Goal: Information Seeking & Learning: Learn about a topic

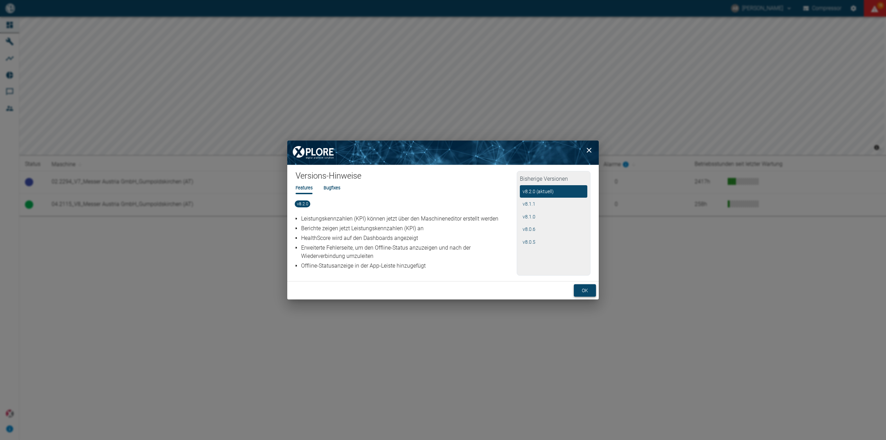
click at [585, 290] on button "ok" at bounding box center [585, 290] width 22 height 13
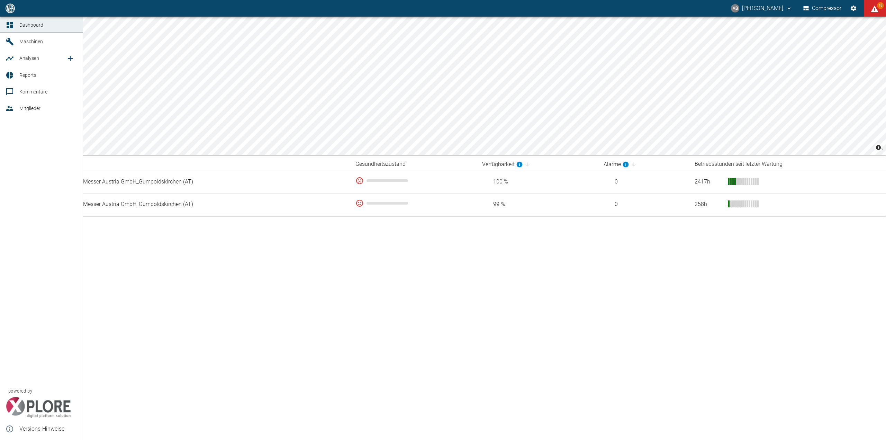
click at [29, 44] on span "Maschinen" at bounding box center [31, 42] width 24 height 6
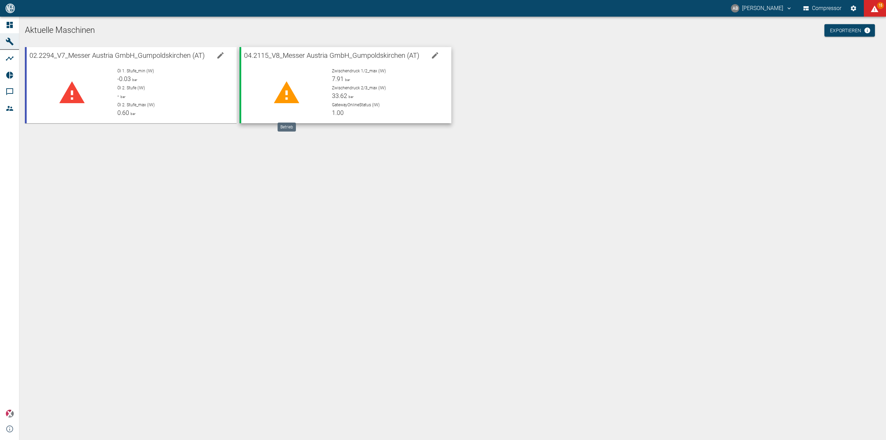
click at [289, 89] on icon at bounding box center [286, 92] width 25 height 22
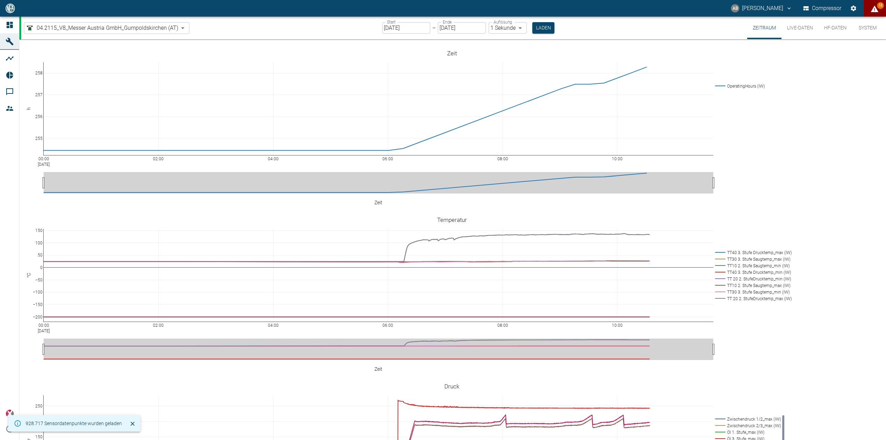
click at [879, 10] on button "15" at bounding box center [874, 8] width 22 height 17
click at [236, 439] on div at bounding box center [443, 445] width 886 height 0
click at [176, 29] on body "AB Andreas Brandstetter Compressor 15 Dashboard Maschinen Analysen Reports Komm…" at bounding box center [443, 220] width 886 height 440
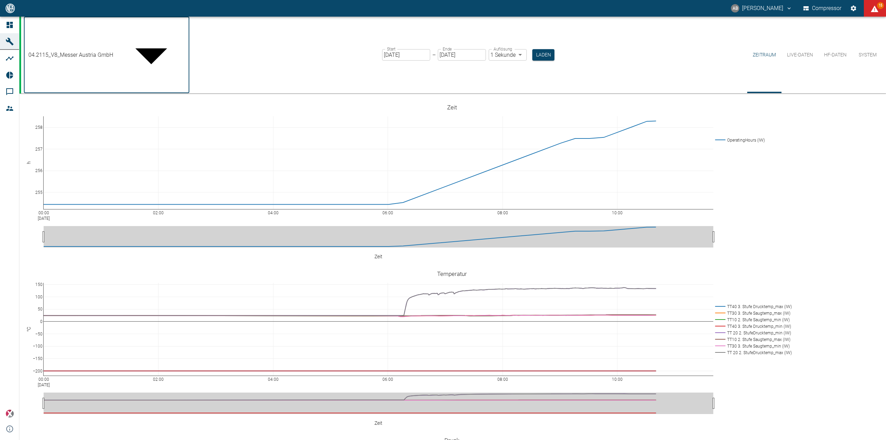
click at [181, 439] on div at bounding box center [443, 445] width 886 height 0
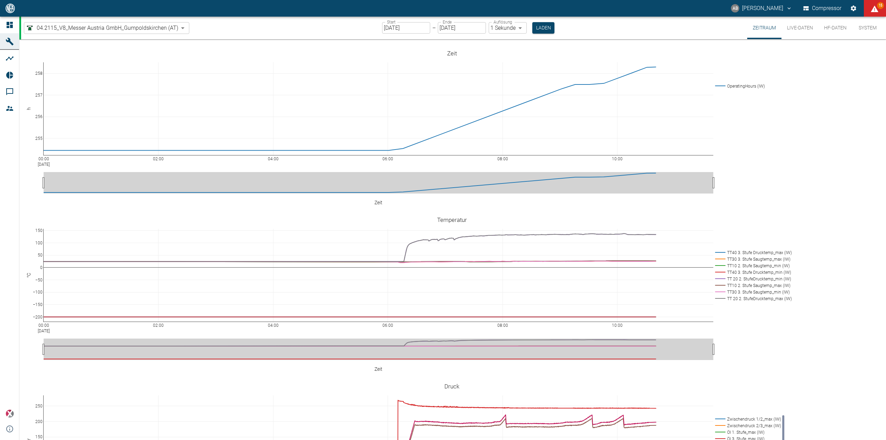
click at [233, 33] on div "04.2115_V8_Messer Austria GmbH_Gumpoldskirchen (AT) 62df7942-7815-4ccf-a722-4ba…" at bounding box center [453, 28] width 864 height 22
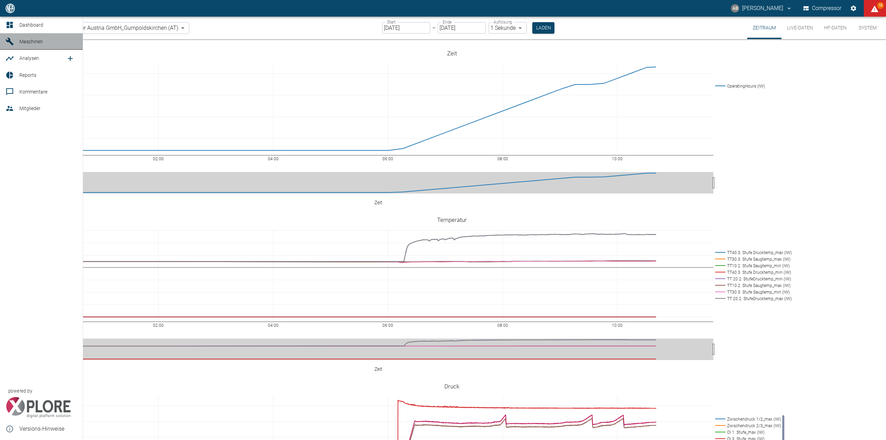
click at [40, 43] on span "Maschinen" at bounding box center [31, 42] width 24 height 6
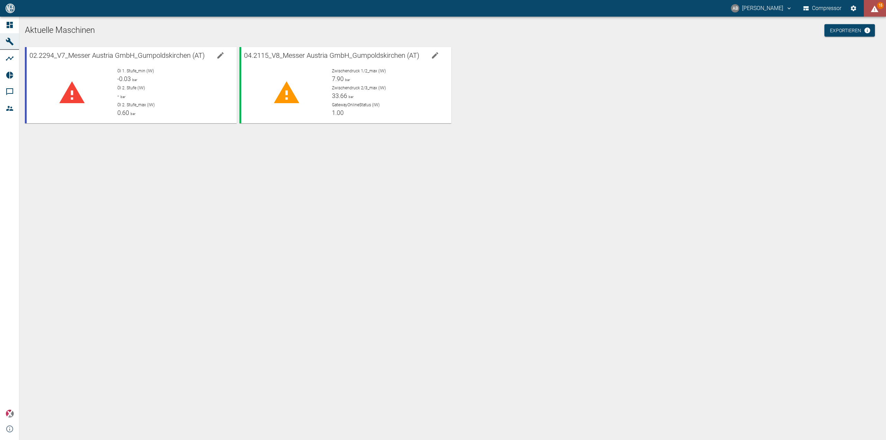
click at [878, 7] on span "15" at bounding box center [880, 5] width 7 height 7
click at [581, 439] on div at bounding box center [443, 445] width 886 height 0
click at [825, 6] on button "Compressor" at bounding box center [821, 8] width 41 height 12
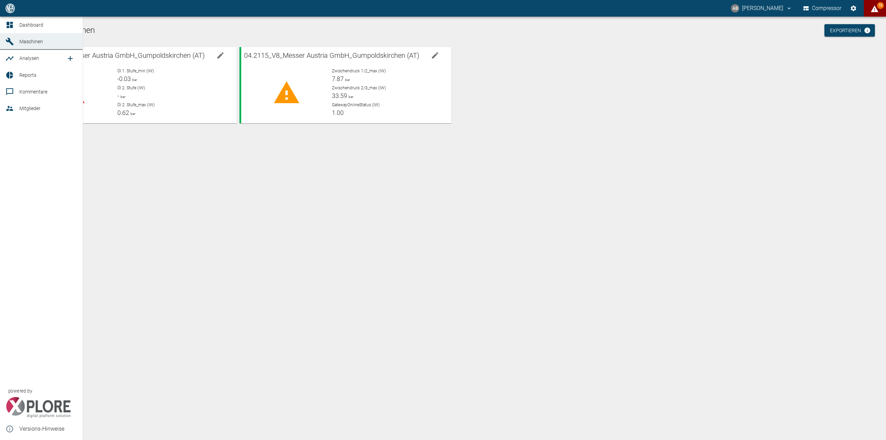
click at [35, 25] on span "Dashboard" at bounding box center [31, 25] width 24 height 6
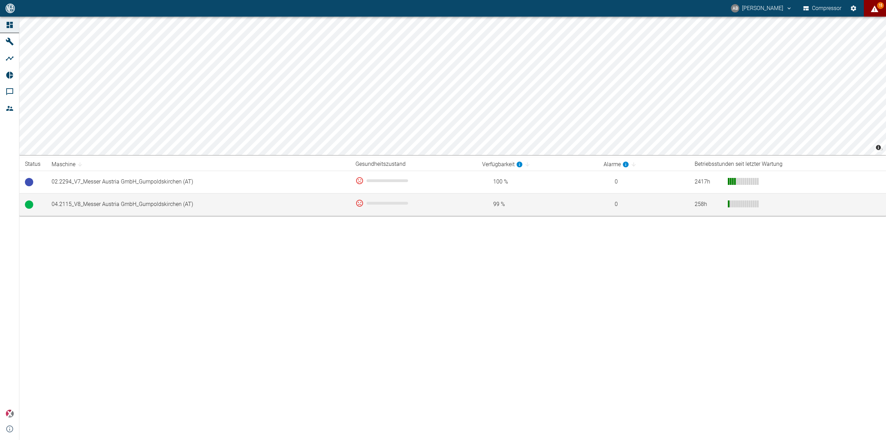
click at [83, 205] on td "04.2115_V8_Messer Austria GmbH_Gumpoldskirchen (AT)" at bounding box center [198, 204] width 304 height 22
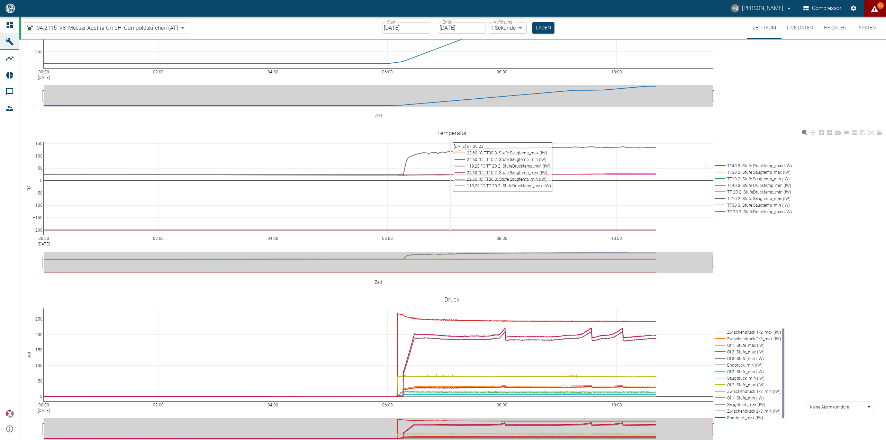
scroll to position [104, 0]
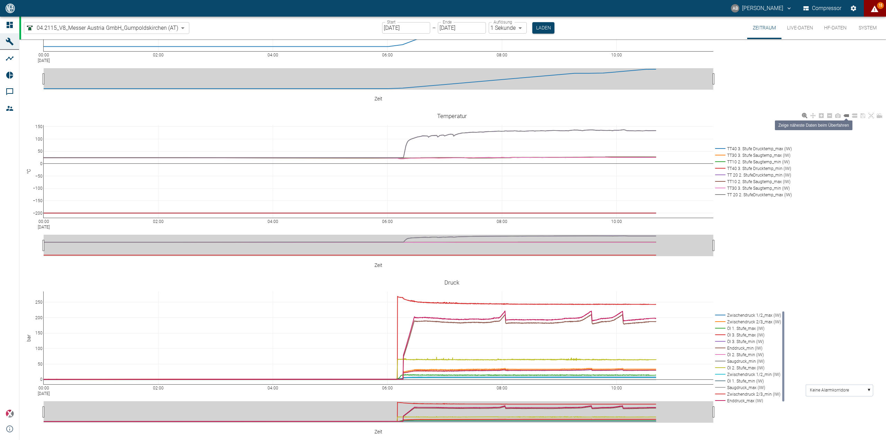
click at [846, 113] on icon at bounding box center [846, 116] width 6 height 6
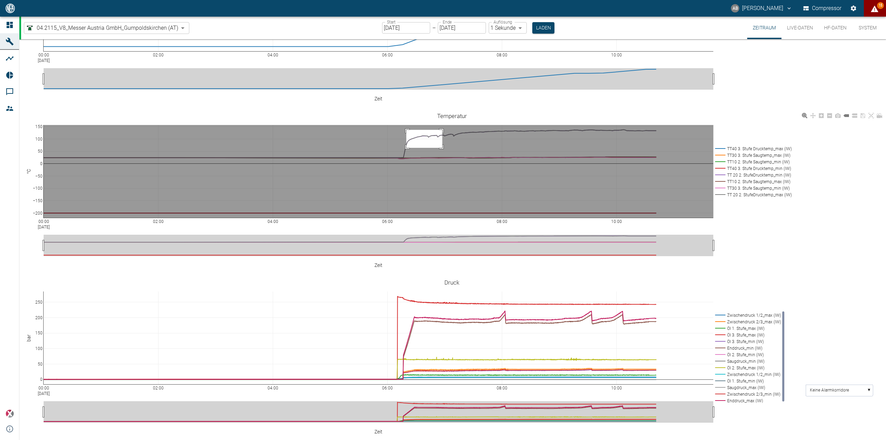
drag, startPoint x: 406, startPoint y: 121, endPoint x: 442, endPoint y: 139, distance: 40.5
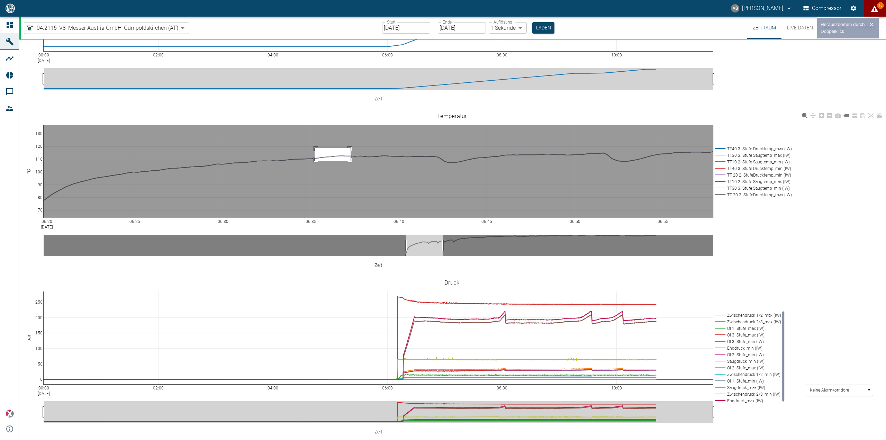
drag, startPoint x: 314, startPoint y: 139, endPoint x: 354, endPoint y: 154, distance: 41.6
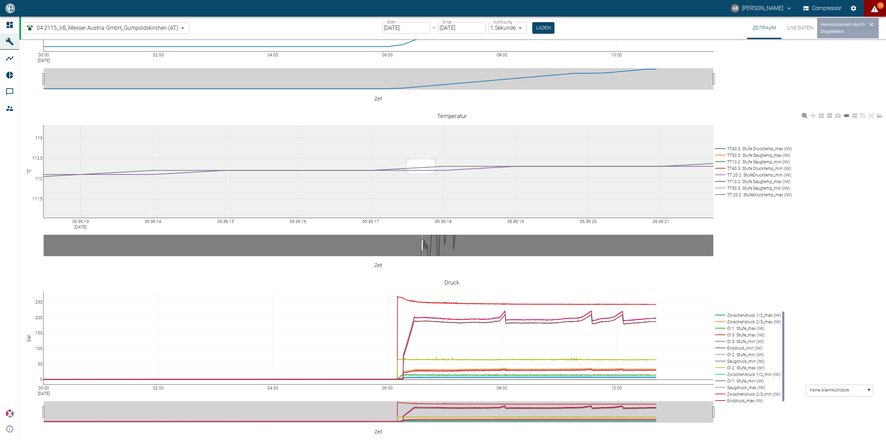
drag, startPoint x: 407, startPoint y: 151, endPoint x: 470, endPoint y: 180, distance: 69.0
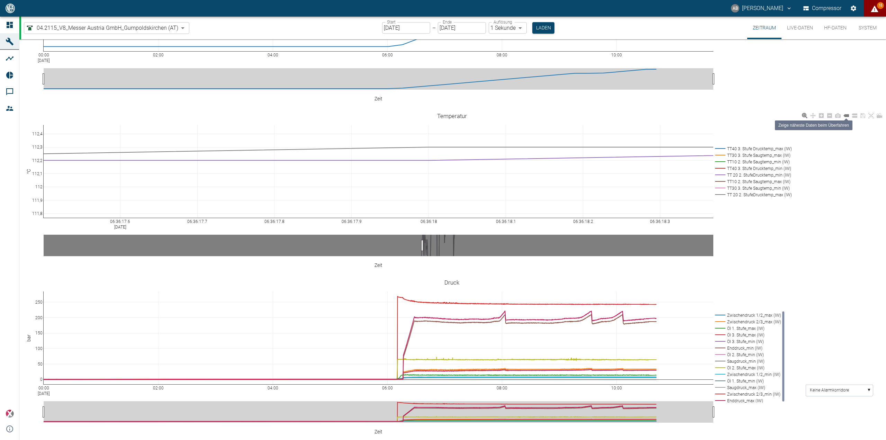
click at [845, 113] on icon at bounding box center [846, 116] width 6 height 6
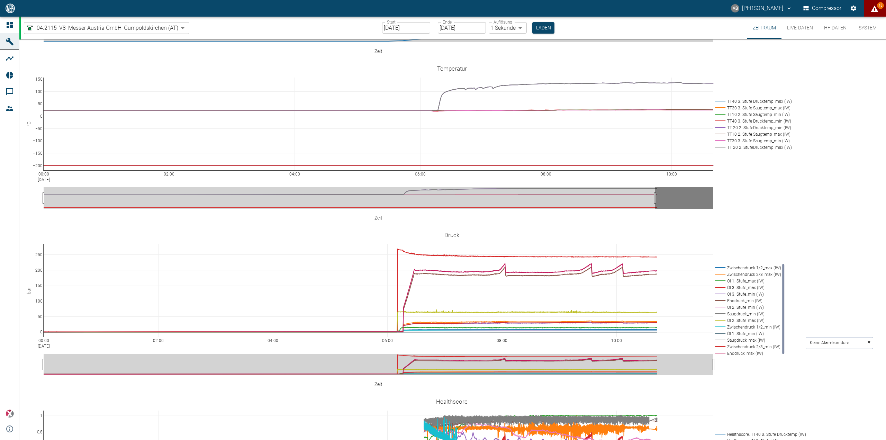
scroll to position [220, 0]
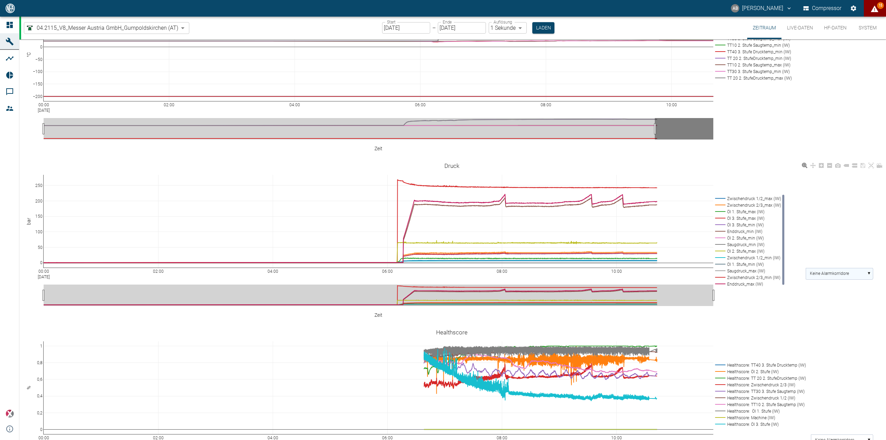
click at [869, 268] on rect at bounding box center [838, 273] width 67 height 11
click at [860, 296] on text "Zwischendruck 1/2_max (IW)" at bounding box center [836, 298] width 54 height 5
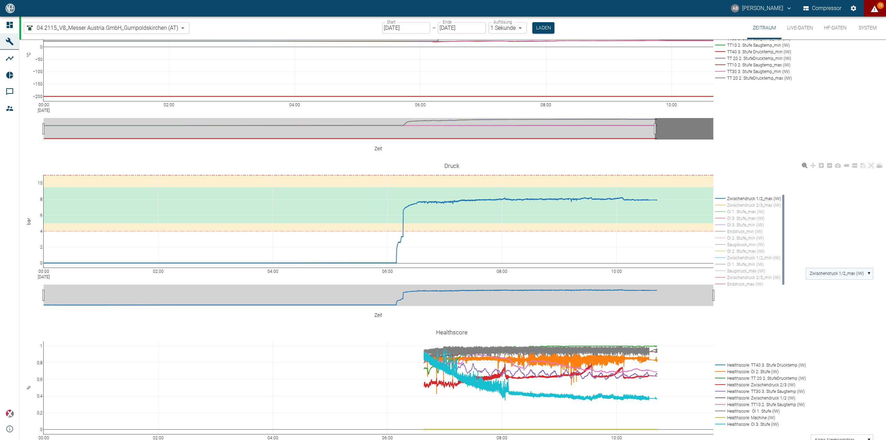
click at [870, 268] on rect at bounding box center [838, 273] width 67 height 11
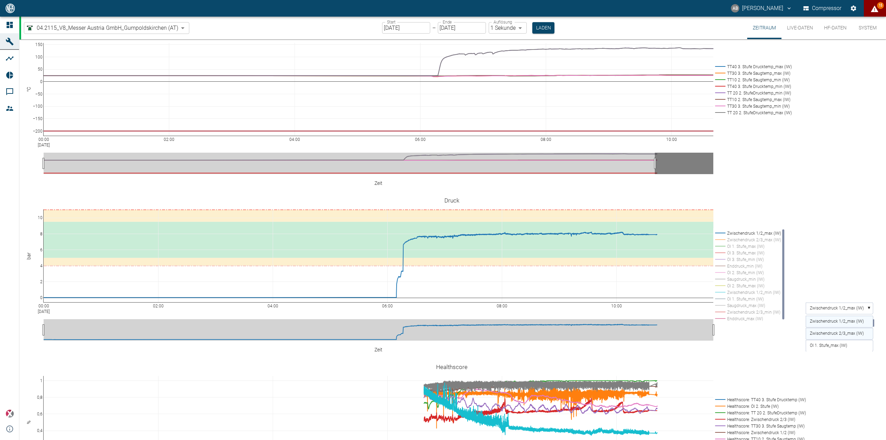
click at [833, 331] on text "Zwischendruck 2/3_max (IW)" at bounding box center [836, 333] width 54 height 5
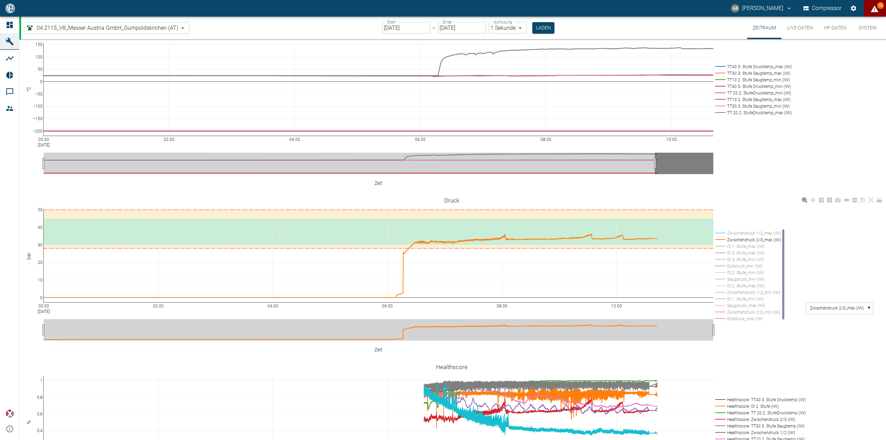
click at [865, 302] on rect at bounding box center [838, 307] width 67 height 11
click at [844, 331] on text "Öl 1. Stufe_max (IW)" at bounding box center [827, 333] width 37 height 5
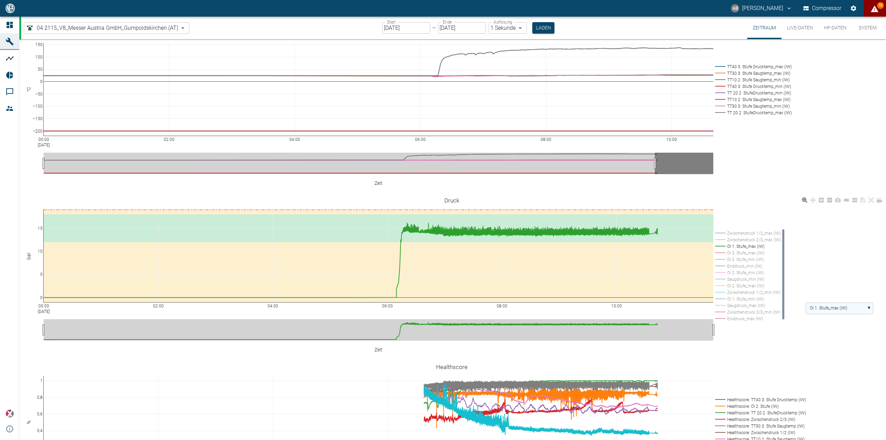
click at [869, 302] on rect at bounding box center [838, 307] width 67 height 11
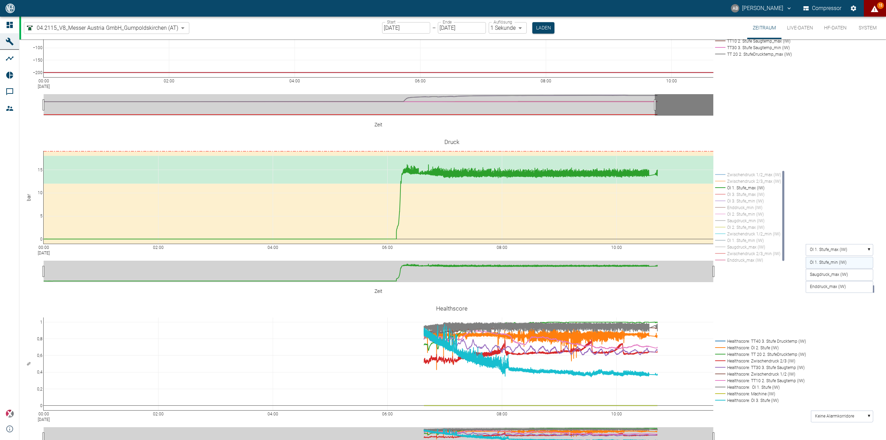
scroll to position [255, 0]
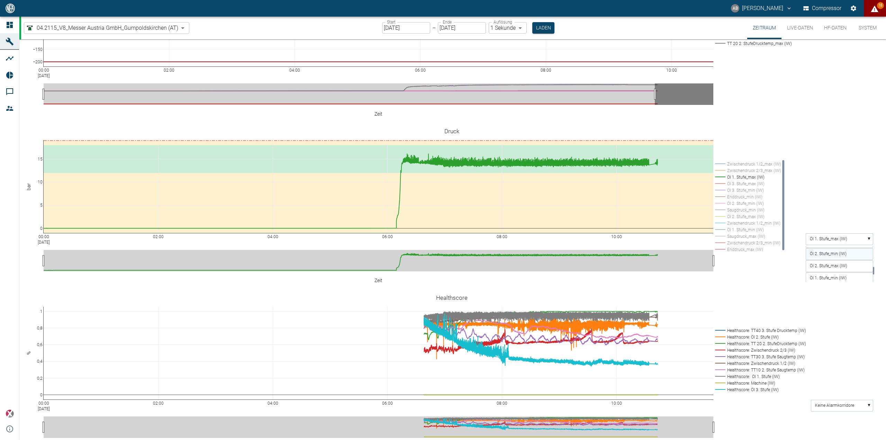
click at [837, 251] on text "Öl 2. Stufe_min (IW)" at bounding box center [827, 253] width 37 height 5
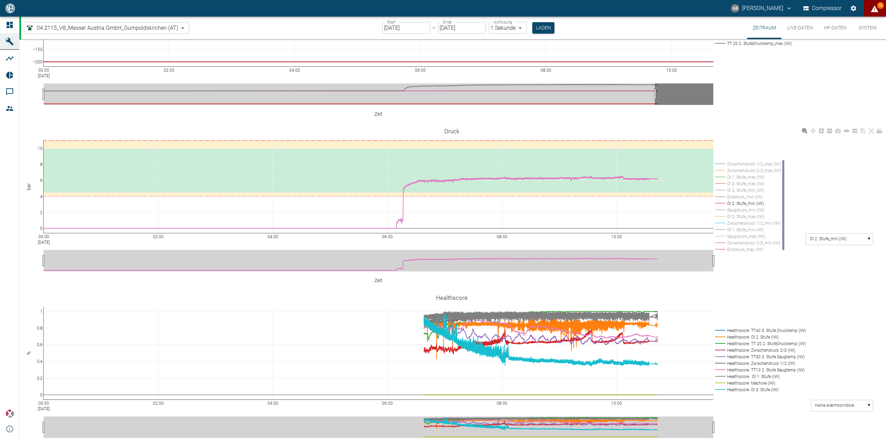
click at [868, 219] on div "00:00 Aug 18, 2025 02:00 04:00 06:00 08:00 10:00 0 2 4 6 8 10 Zwischendruck 1/2…" at bounding box center [451, 204] width 864 height 156
click at [868, 233] on rect at bounding box center [838, 238] width 67 height 11
click at [841, 273] on text "Enddruck_max (IW)" at bounding box center [827, 275] width 36 height 5
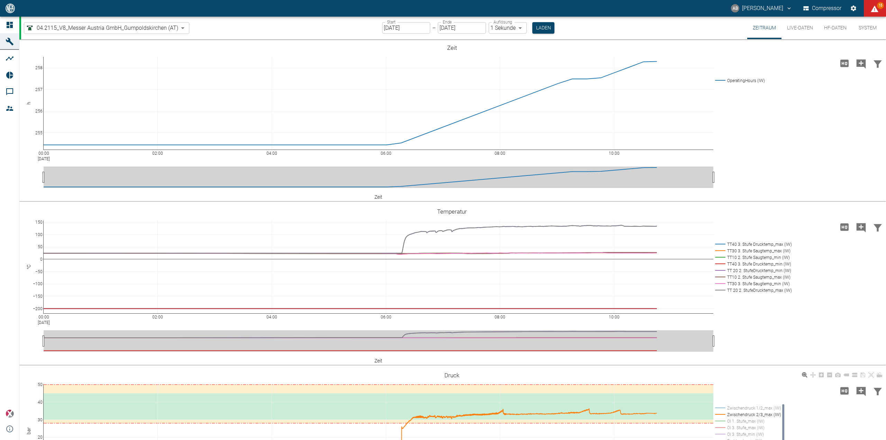
scroll to position [255, 0]
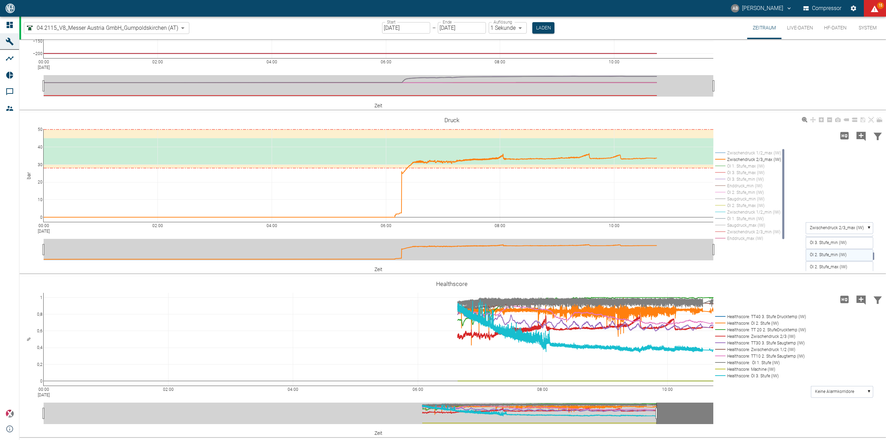
click at [840, 255] on text "Öl 2. Stufe_min (IW)" at bounding box center [827, 254] width 37 height 5
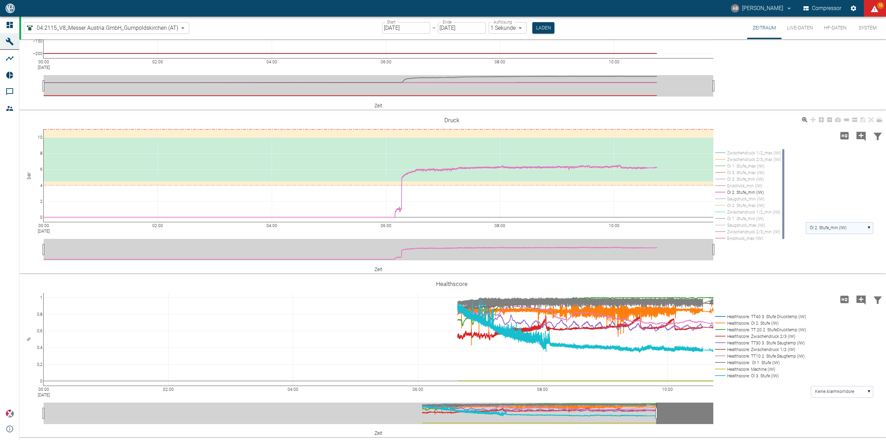
click at [868, 229] on rect at bounding box center [838, 227] width 67 height 11
click at [851, 263] on rect at bounding box center [838, 264] width 67 height 11
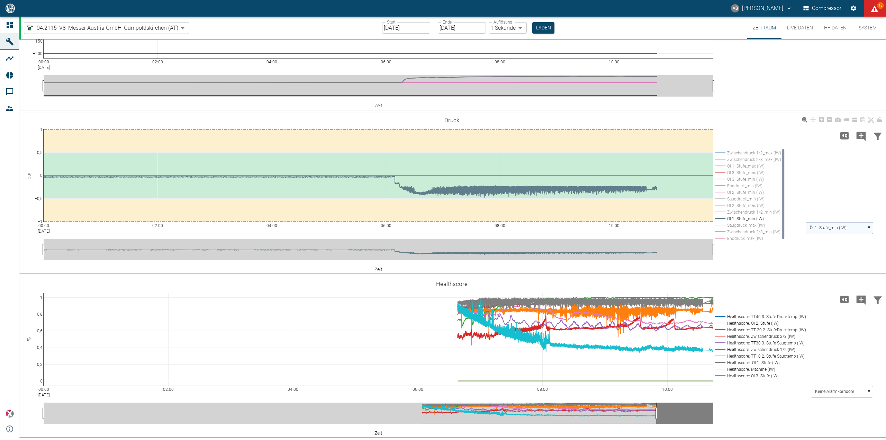
click at [869, 228] on rect at bounding box center [838, 227] width 67 height 11
click at [872, 8] on icon "displayAlerts" at bounding box center [874, 9] width 8 height 8
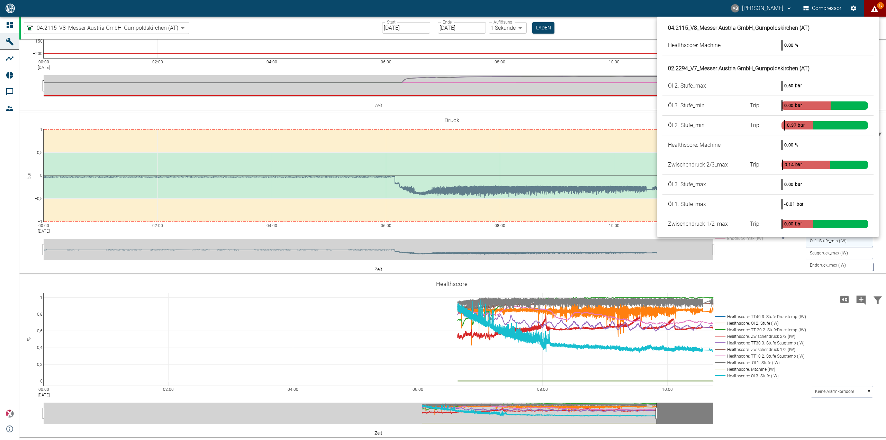
scroll to position [0, 0]
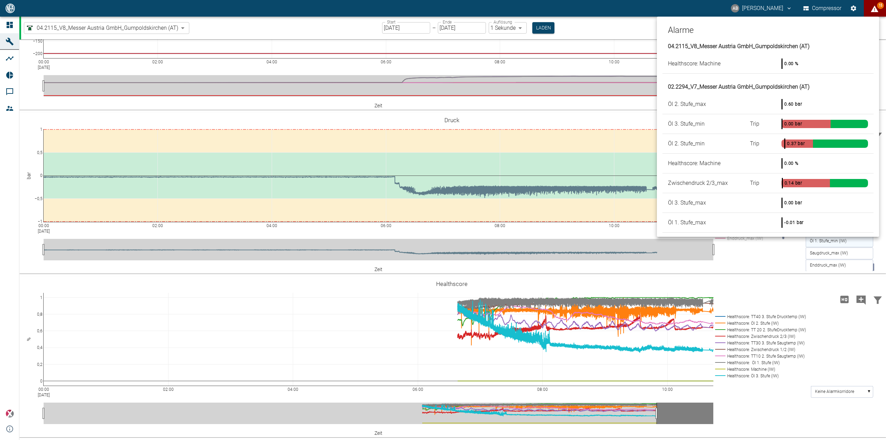
click at [867, 9] on div at bounding box center [443, 220] width 886 height 440
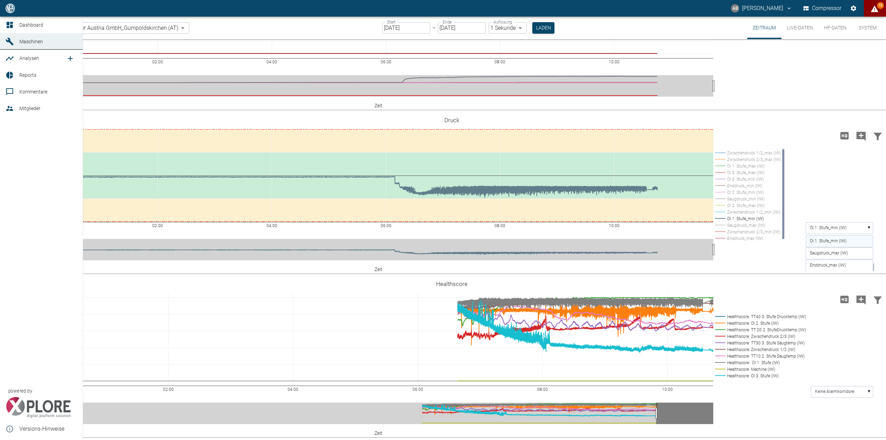
click at [10, 74] on icon at bounding box center [10, 75] width 8 height 8
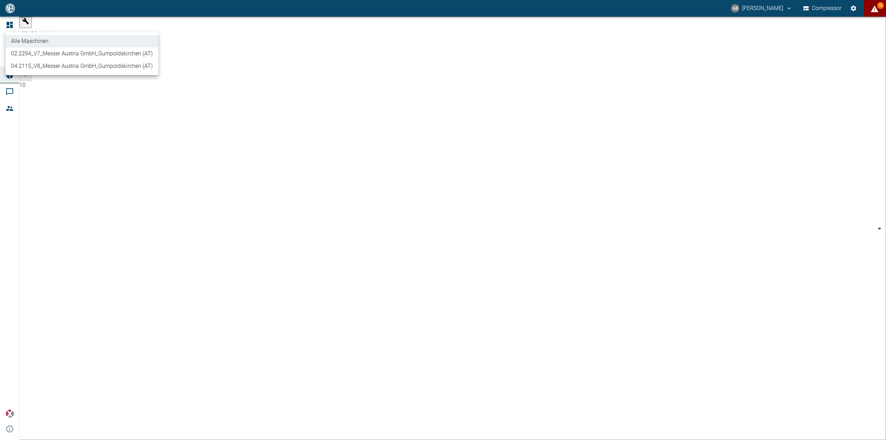
click at [92, 26] on body "AB Andreas Brandstetter Compressor 15 Dashboard Maschinen Analysen Reports Komm…" at bounding box center [443, 220] width 886 height 440
click at [75, 52] on li "02.2294_V7_Messer Austria GmbH_Gumpoldskirchen (AT)" at bounding box center [82, 53] width 153 height 12
click at [86, 24] on body "AB Andreas Brandstetter Compressor 15 Dashboard Maschinen Analysen Reports Komm…" at bounding box center [443, 220] width 886 height 440
click at [80, 64] on li "04.2115_V8_Messer Austria GmbH_Gumpoldskirchen (AT)" at bounding box center [82, 66] width 153 height 12
type input "62df7942-7815-4ccf-a722-4ba74b721732"
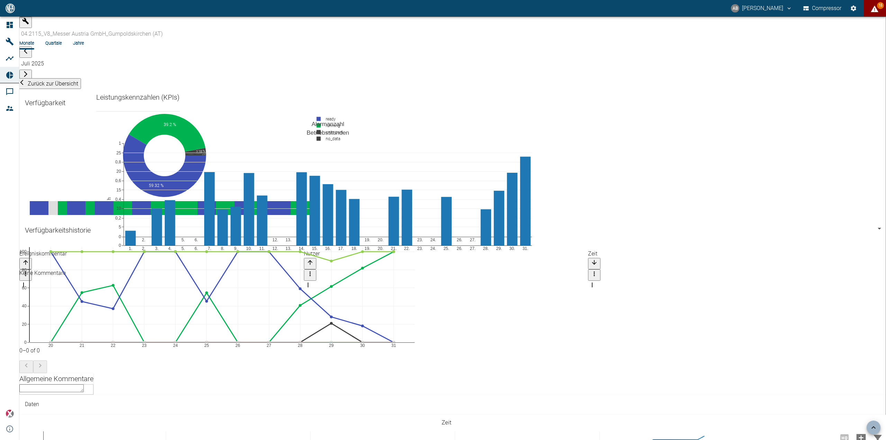
scroll to position [933, 0]
drag, startPoint x: 685, startPoint y: 278, endPoint x: 689, endPoint y: 288, distance: 11.2
drag, startPoint x: 687, startPoint y: 282, endPoint x: 713, endPoint y: 369, distance: 90.9
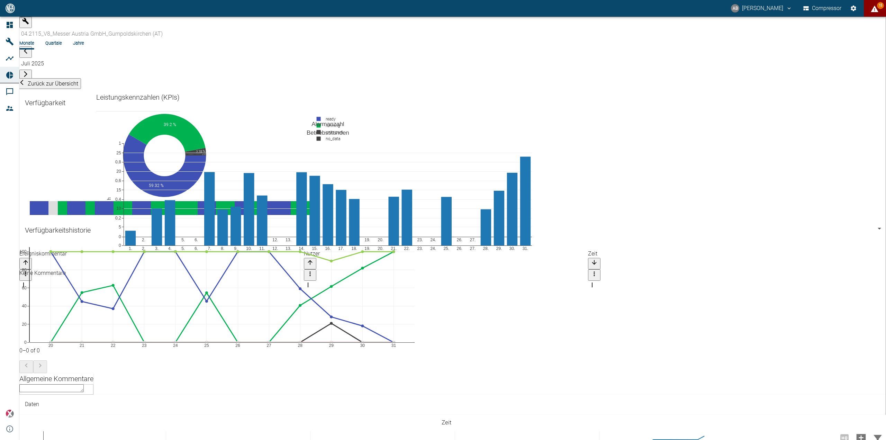
click at [89, 28] on div "04.2115_V8_Messer Austria GmbH_Gumpoldskirchen (AT)" at bounding box center [458, 34] width 879 height 12
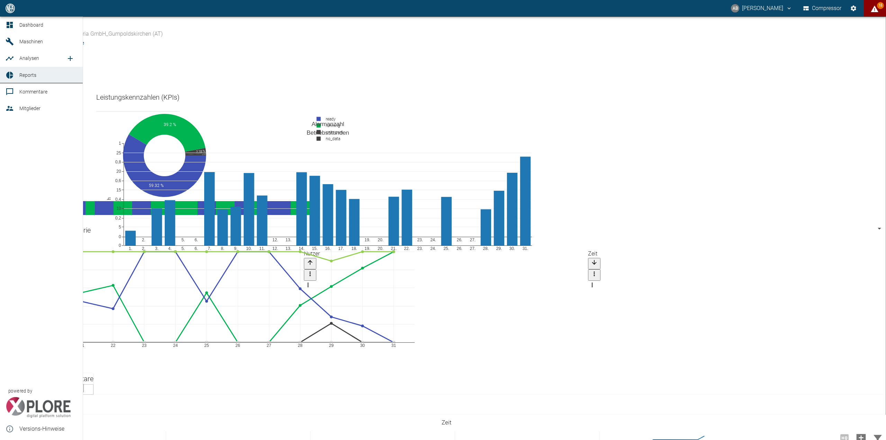
click at [0, 41] on link "Maschinen" at bounding box center [41, 41] width 83 height 17
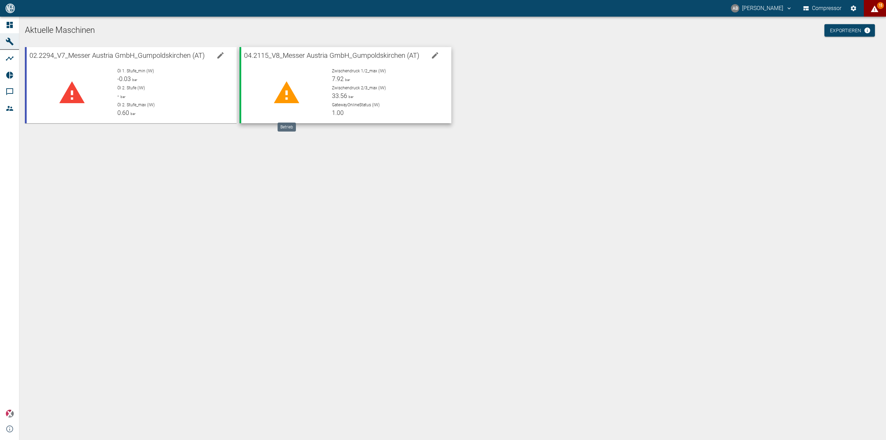
click at [271, 71] on div at bounding box center [287, 93] width 80 height 50
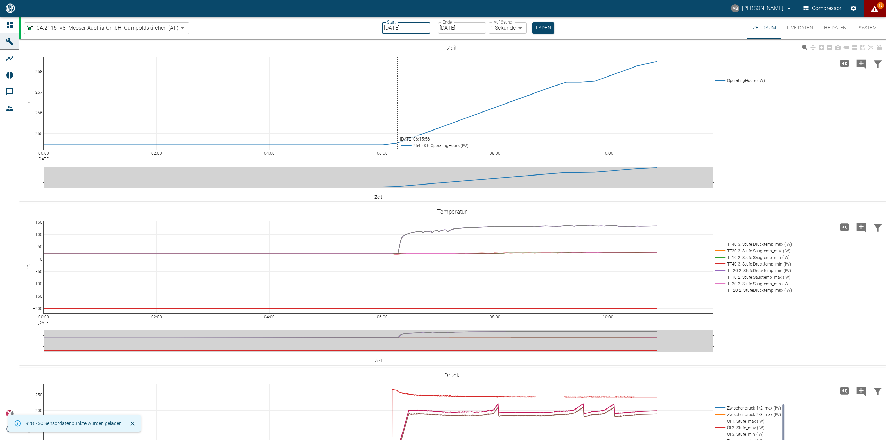
type input "02.08.2025"
type input "2min"
type input "22.07.2025"
type input "10min"
type input "22.07.2025"
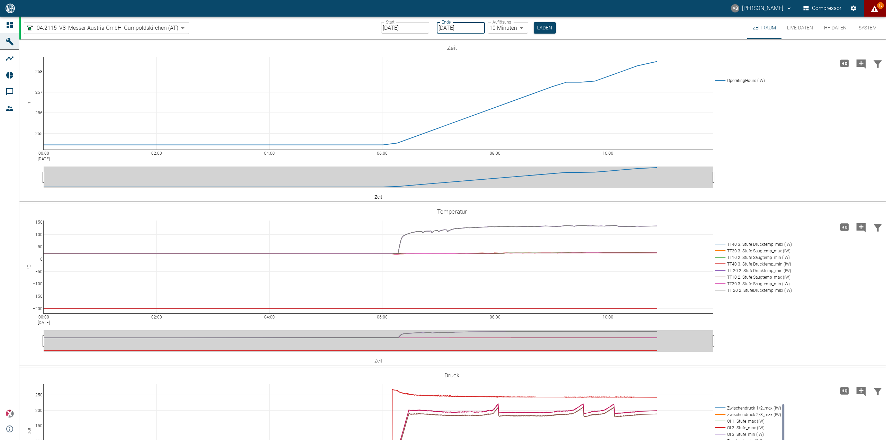
type input "01.08.2025"
type input "2min"
type input "11.08.2025"
click at [535, 24] on button "Laden" at bounding box center [543, 27] width 22 height 11
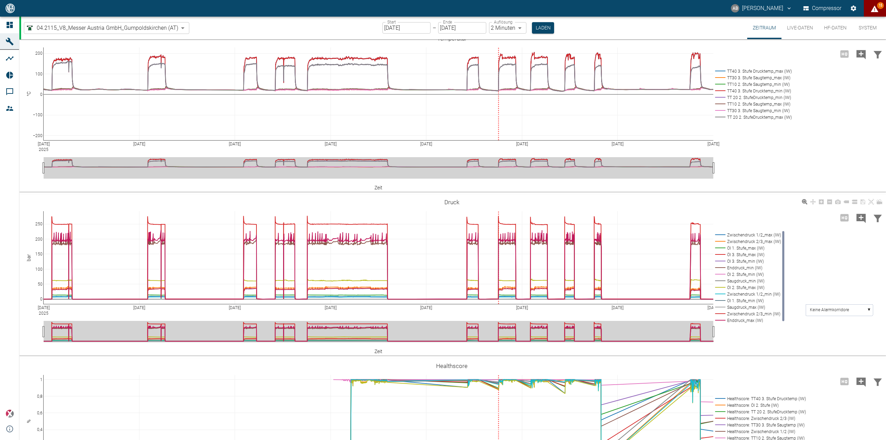
scroll to position [242, 0]
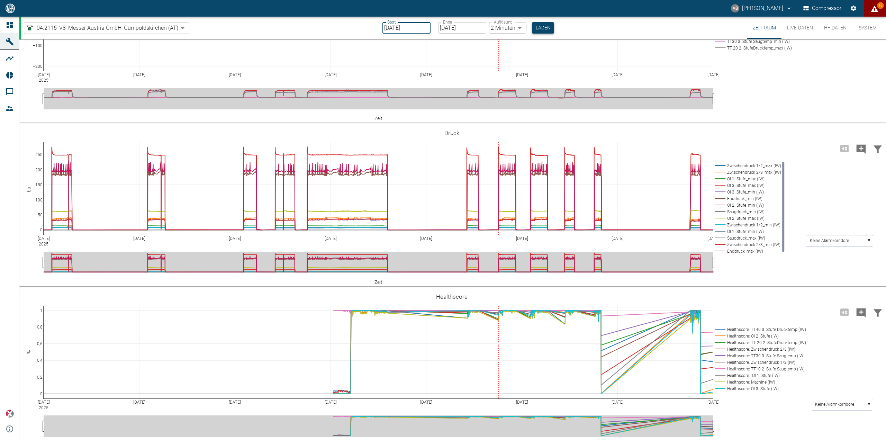
type input "01.07.2025"
type input "10min"
click at [544, 27] on button "Laden" at bounding box center [543, 27] width 22 height 11
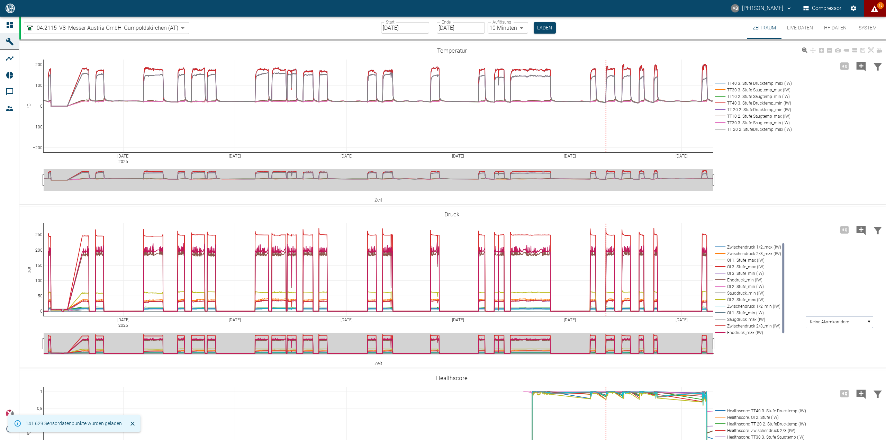
scroll to position [173, 0]
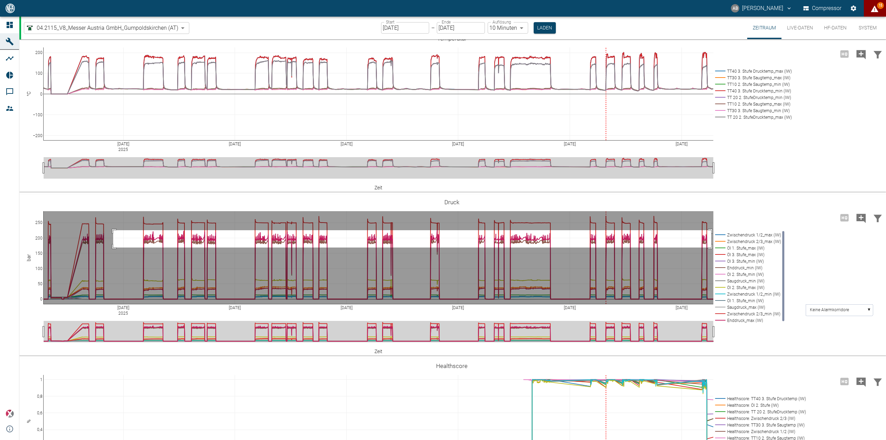
drag, startPoint x: 113, startPoint y: 230, endPoint x: 711, endPoint y: 247, distance: 598.0
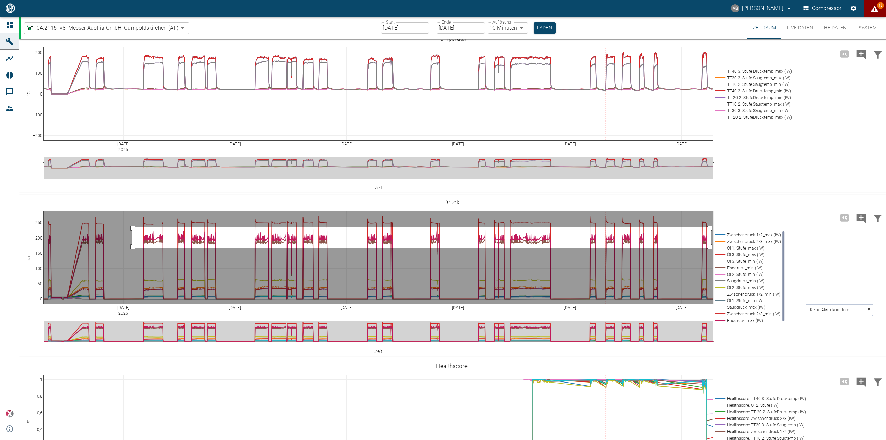
drag, startPoint x: 132, startPoint y: 227, endPoint x: 710, endPoint y: 248, distance: 579.1
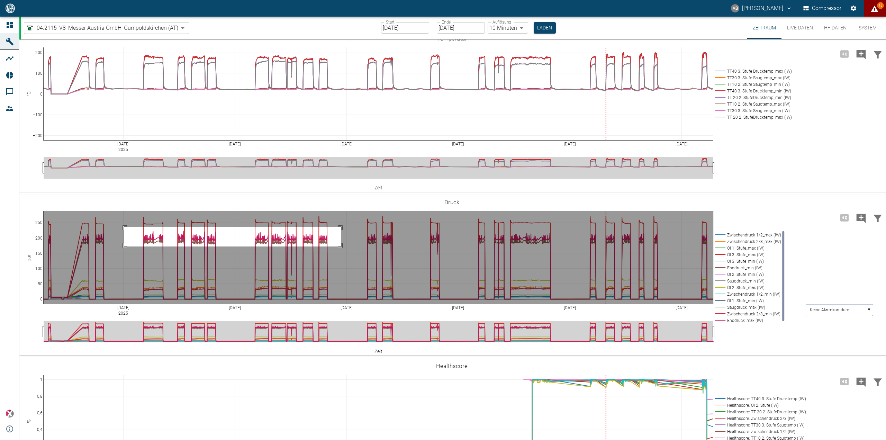
drag, startPoint x: 124, startPoint y: 227, endPoint x: 345, endPoint y: 247, distance: 221.9
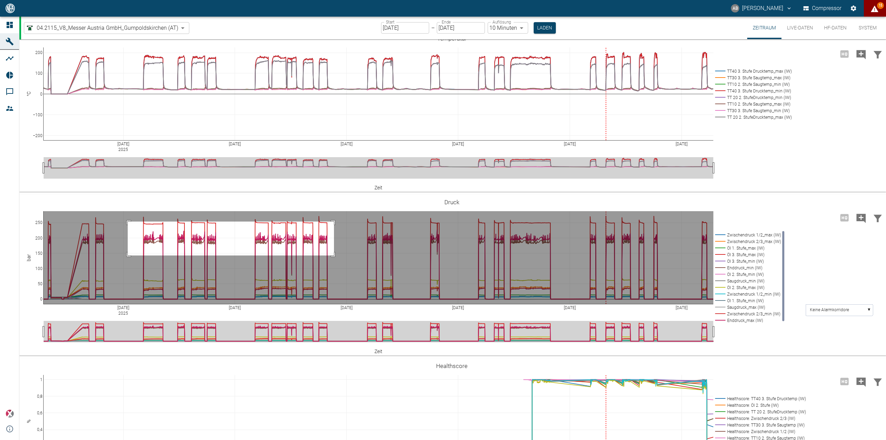
drag, startPoint x: 128, startPoint y: 221, endPoint x: 334, endPoint y: 255, distance: 208.9
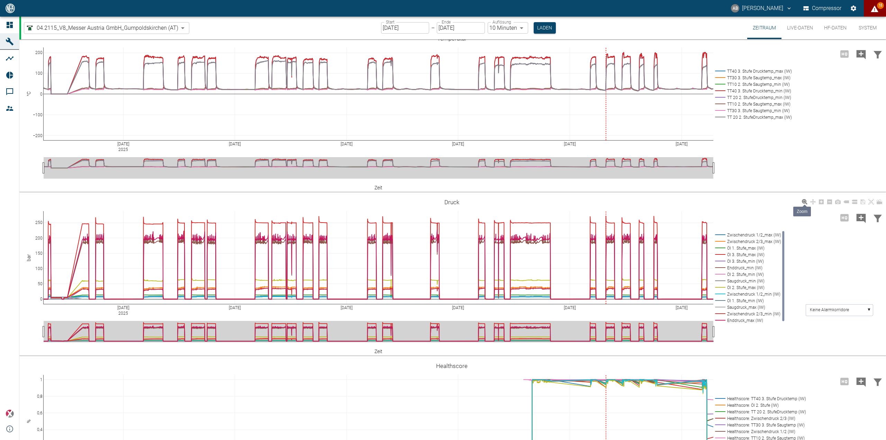
click at [806, 202] on icon at bounding box center [804, 202] width 6 height 6
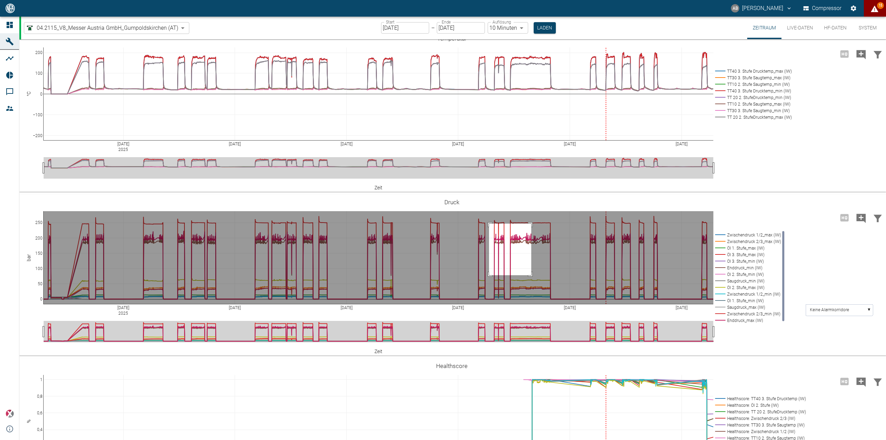
drag, startPoint x: 489, startPoint y: 223, endPoint x: 531, endPoint y: 275, distance: 66.6
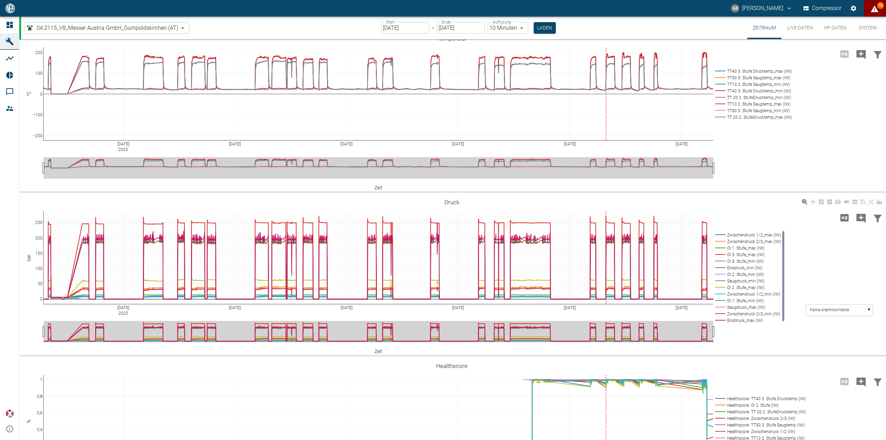
drag, startPoint x: 471, startPoint y: 276, endPoint x: 538, endPoint y: 305, distance: 73.0
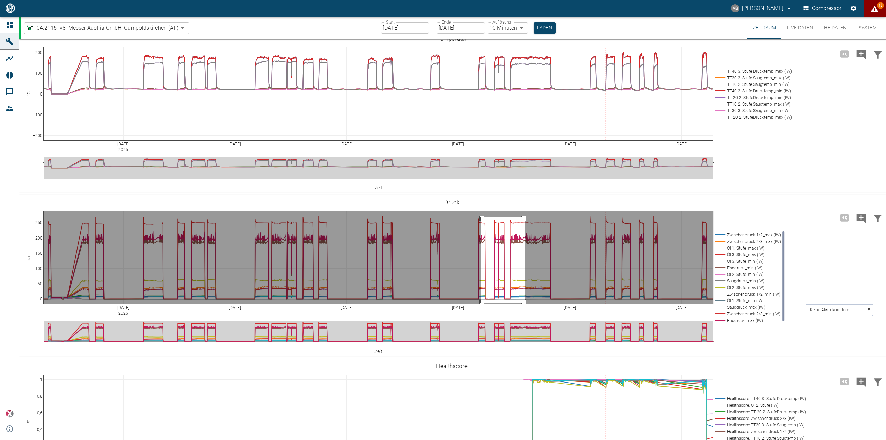
drag, startPoint x: 480, startPoint y: 217, endPoint x: 524, endPoint y: 303, distance: 96.1
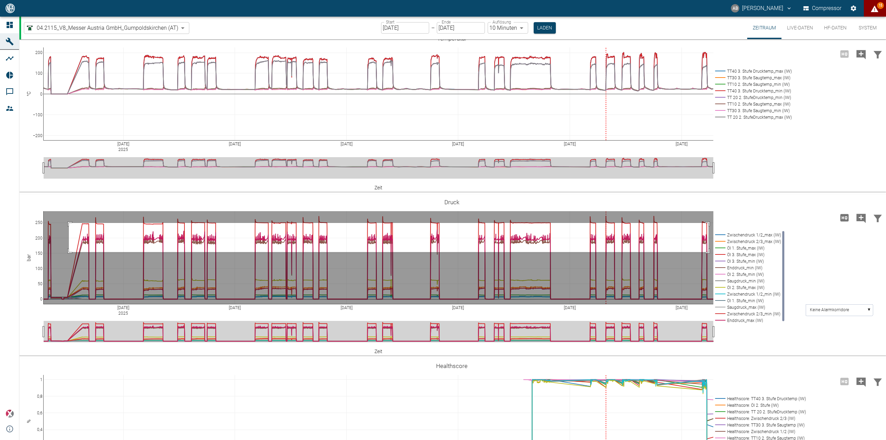
drag, startPoint x: 69, startPoint y: 223, endPoint x: 708, endPoint y: 252, distance: 639.9
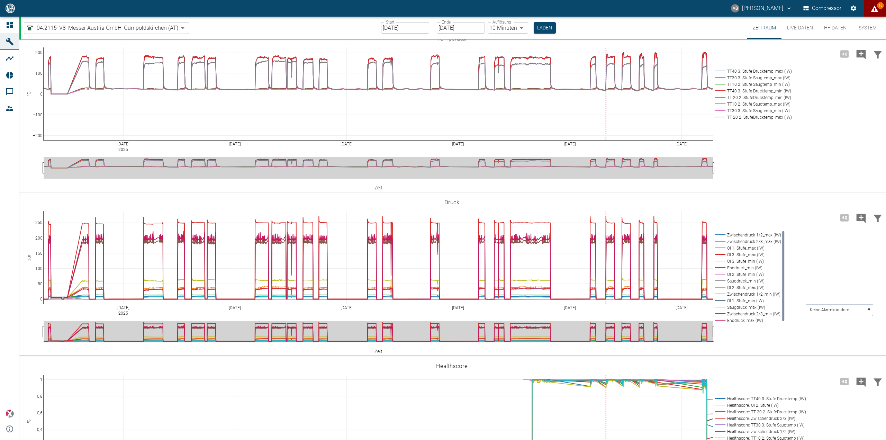
drag, startPoint x: 207, startPoint y: 230, endPoint x: 451, endPoint y: 260, distance: 245.7
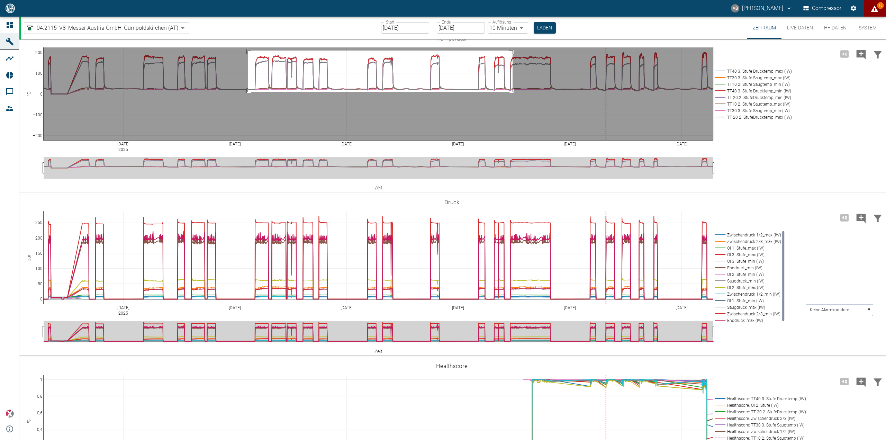
drag, startPoint x: 248, startPoint y: 51, endPoint x: 512, endPoint y: 92, distance: 267.8
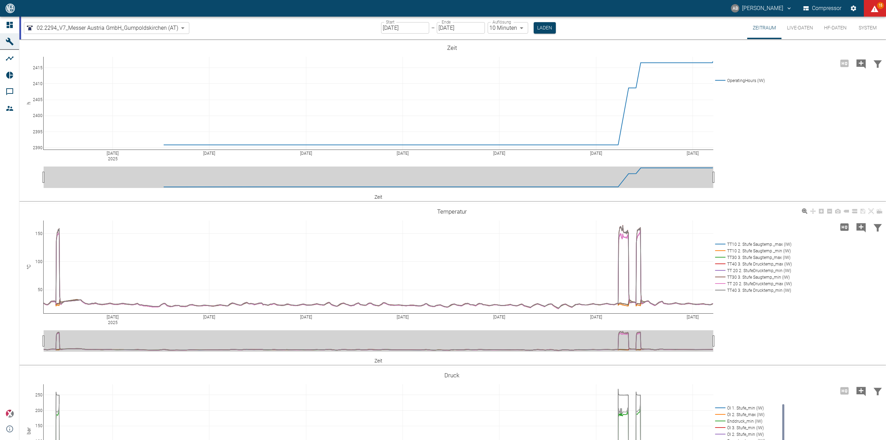
scroll to position [208, 0]
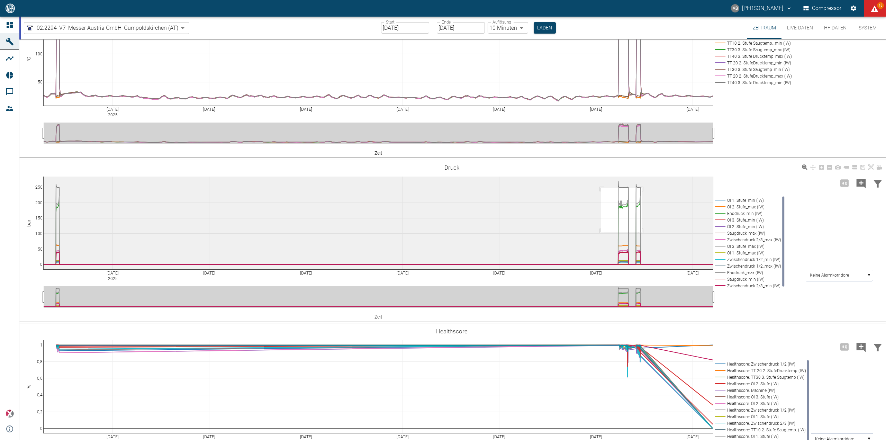
drag, startPoint x: 600, startPoint y: 188, endPoint x: 648, endPoint y: 262, distance: 87.4
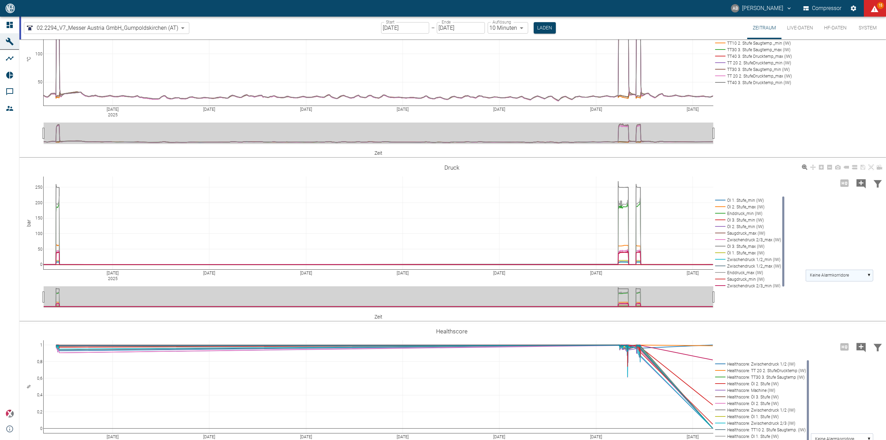
click at [871, 275] on rect at bounding box center [838, 274] width 67 height 11
click at [843, 300] on text "Öl 1. Stufe_min (IW)" at bounding box center [827, 300] width 37 height 5
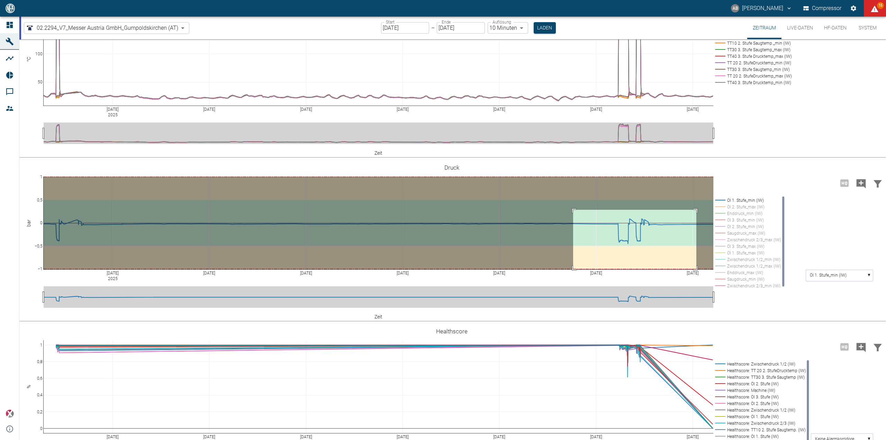
drag, startPoint x: 573, startPoint y: 210, endPoint x: 696, endPoint y: 269, distance: 136.6
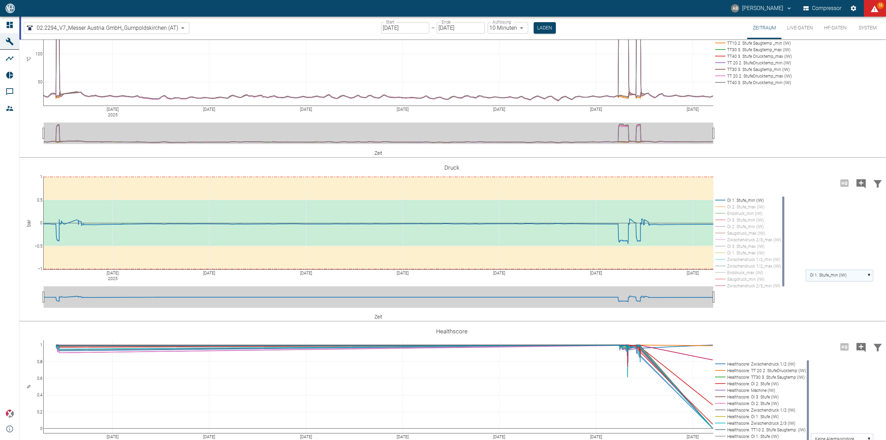
click at [868, 276] on rect at bounding box center [838, 274] width 67 height 11
click at [874, 288] on div "Jul 6 2025 Jul 13 Jul 20 Jul 27 Aug 3 Aug 10 Aug 17 −1 −0,5 0 0,5 1 Öl 1. Stufe…" at bounding box center [451, 241] width 864 height 156
drag, startPoint x: 872, startPoint y: 288, endPoint x: 873, endPoint y: 278, distance: 10.8
click at [874, 278] on div "Jul 6 2025 Jul 13 Jul 20 Jul 27 Aug 3 Aug 10 Aug 17 −1 −0,5 0 0,5 1 Öl 1. Stufe…" at bounding box center [451, 241] width 864 height 156
click at [852, 285] on rect at bounding box center [838, 288] width 67 height 11
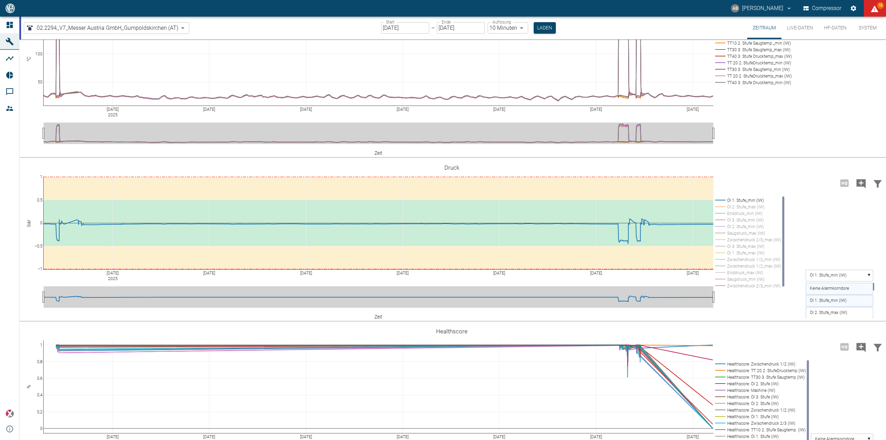
click at [817, 285] on rect at bounding box center [838, 288] width 67 height 11
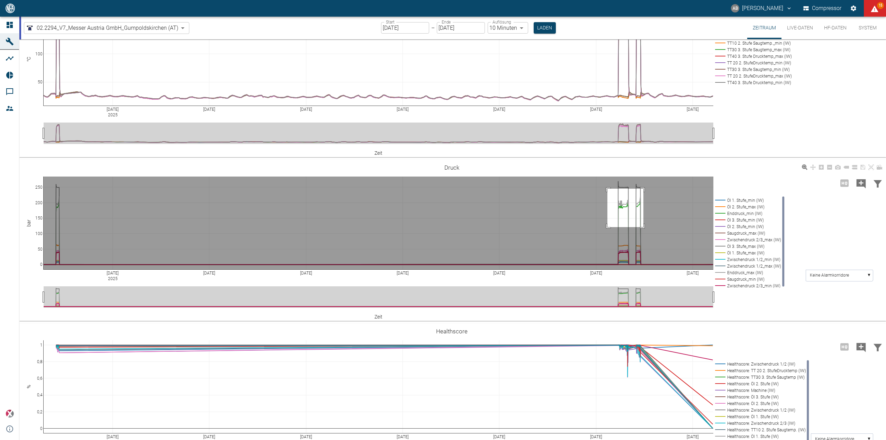
drag, startPoint x: 607, startPoint y: 189, endPoint x: 644, endPoint y: 228, distance: 53.8
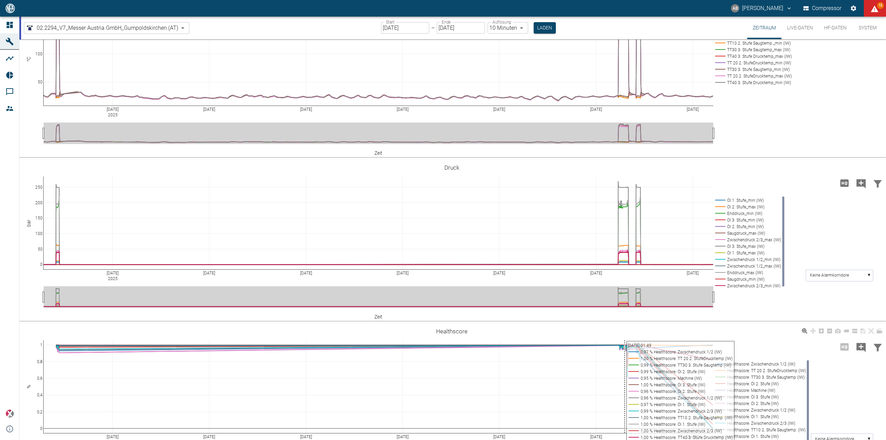
drag, startPoint x: 624, startPoint y: 342, endPoint x: 653, endPoint y: 363, distance: 35.8
click at [653, 363] on div "Jul 6 2025 Jul 13 Jul 20 Jul 27 Aug 3 Aug 10 Aug 17 0 0,2 0,4 0,6 0,8 1 Healths…" at bounding box center [451, 404] width 864 height 156
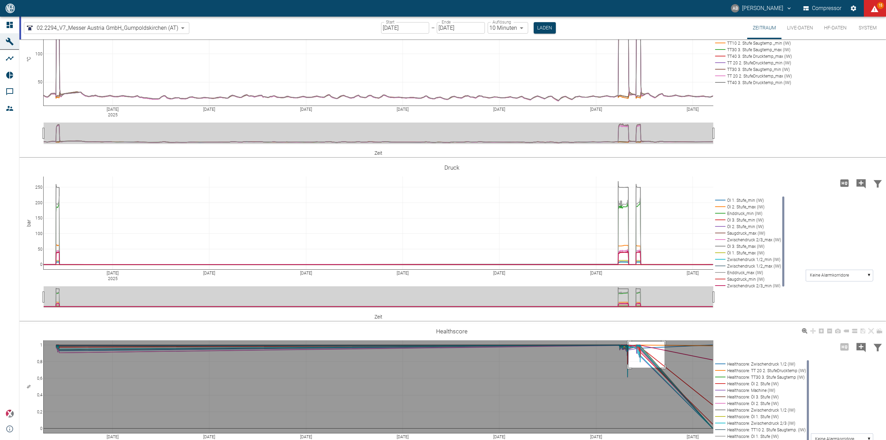
drag, startPoint x: 628, startPoint y: 341, endPoint x: 667, endPoint y: 367, distance: 46.6
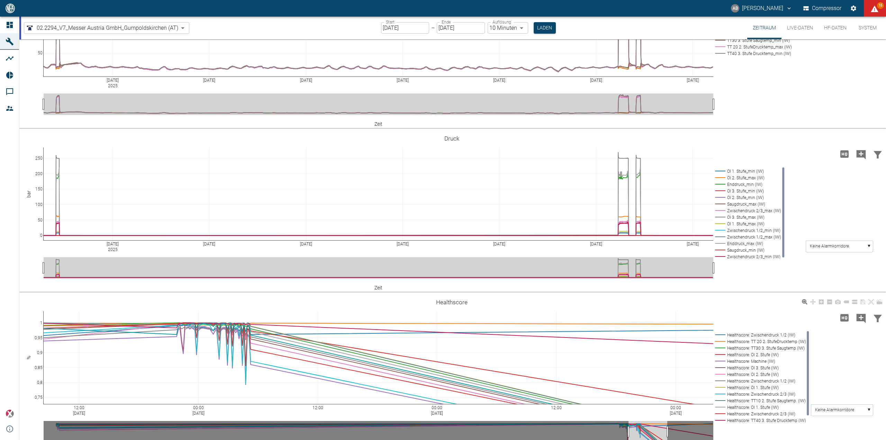
scroll to position [255, 0]
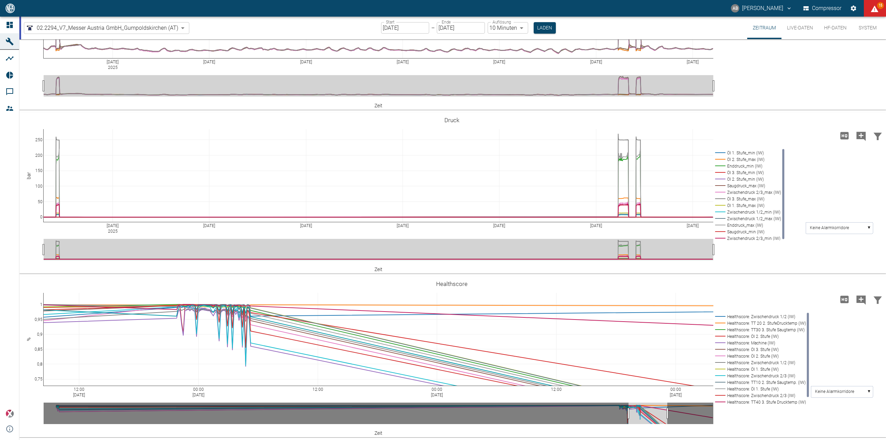
click at [113, 33] on body "AB Andreas Brandstetter Compressor 15 Dashboard Maschinen Analysen Reports Komm…" at bounding box center [443, 220] width 886 height 440
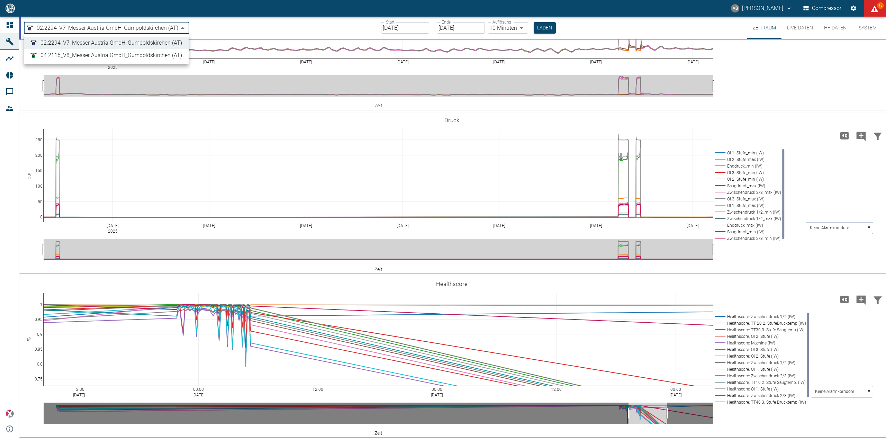
click at [106, 52] on span "04.2115_V8_Messer Austria GmbH_Gumpoldskirchen (AT)" at bounding box center [110, 55] width 141 height 8
type input "62df7942-7815-4ccf-a722-4ba74b721732"
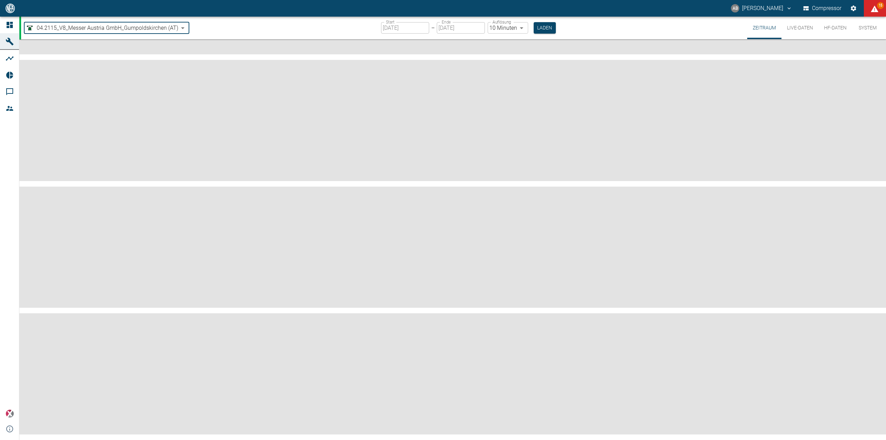
type input "[DATE]"
type input "1sec"
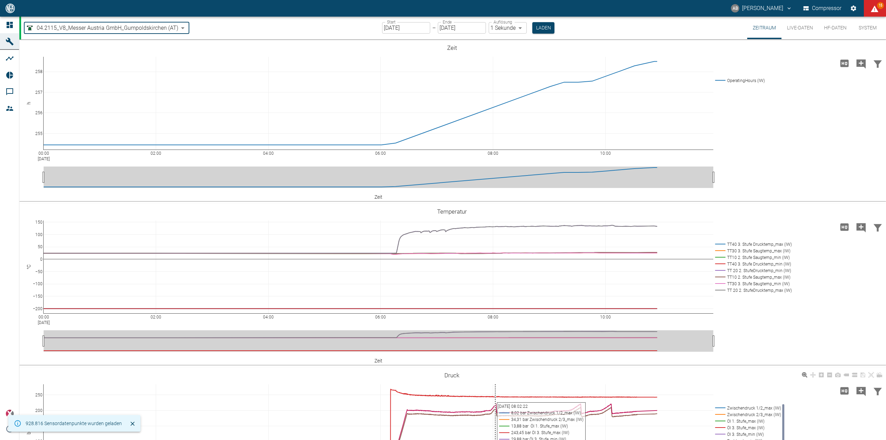
scroll to position [173, 0]
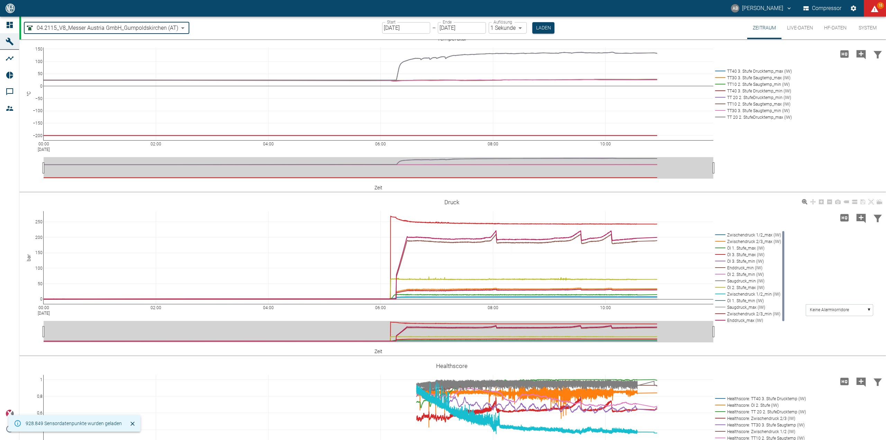
drag, startPoint x: 493, startPoint y: 308, endPoint x: 481, endPoint y: 267, distance: 42.5
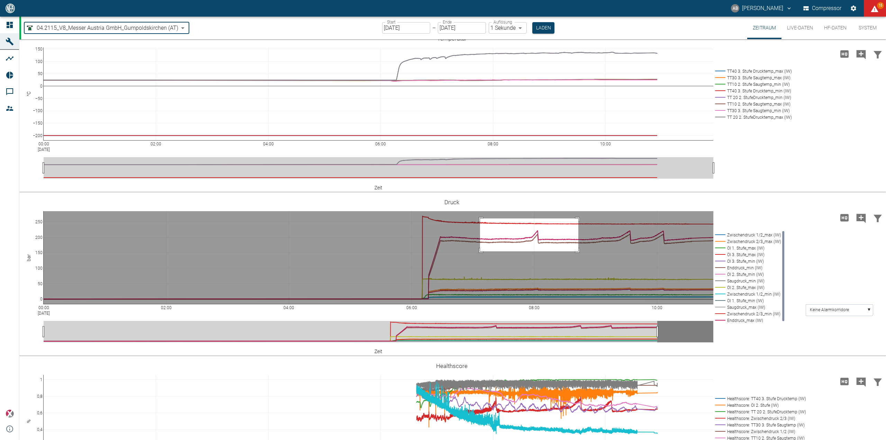
drag, startPoint x: 480, startPoint y: 218, endPoint x: 578, endPoint y: 251, distance: 103.6
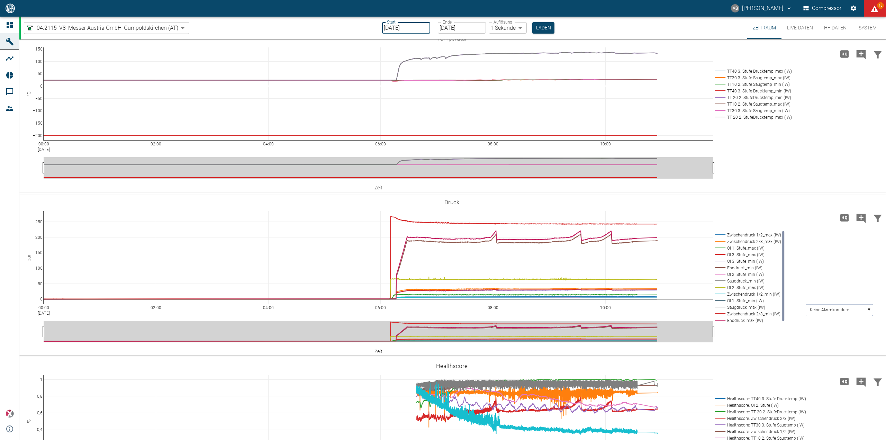
type input "04.08.2025"
type input "2min"
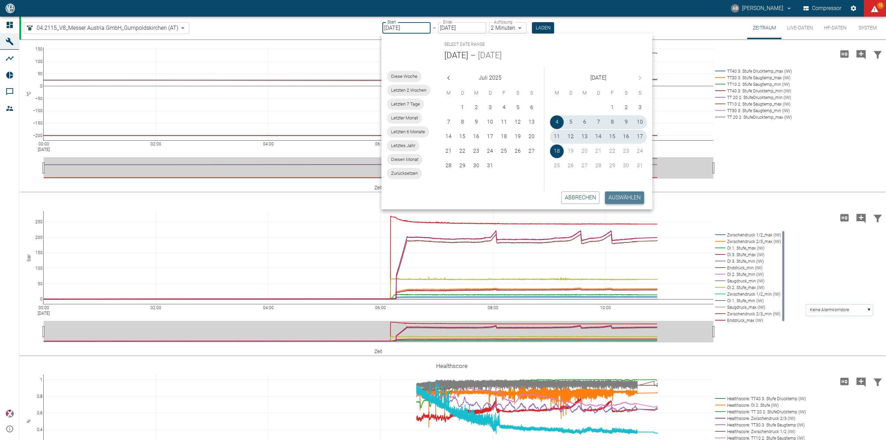
click at [622, 200] on button "Auswählen" at bounding box center [624, 197] width 39 height 12
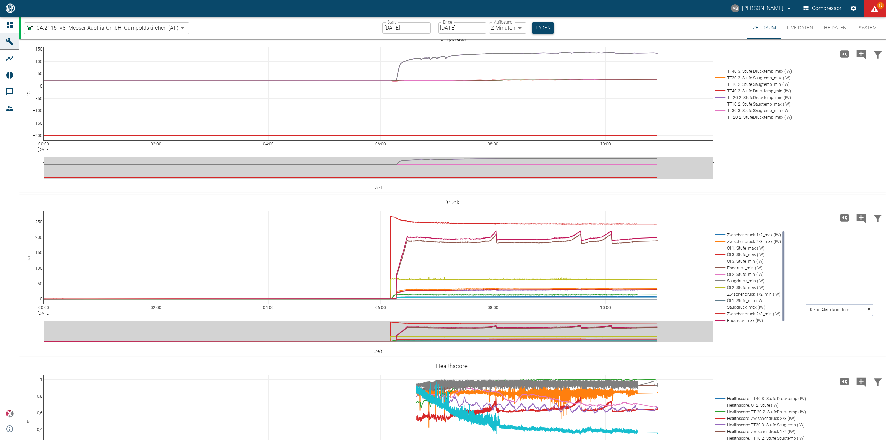
click at [545, 31] on button "Laden" at bounding box center [543, 27] width 22 height 11
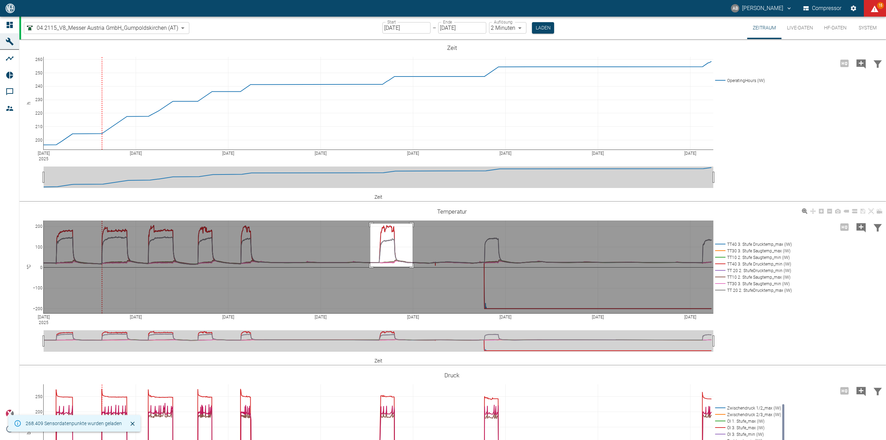
drag, startPoint x: 370, startPoint y: 223, endPoint x: 416, endPoint y: 275, distance: 69.6
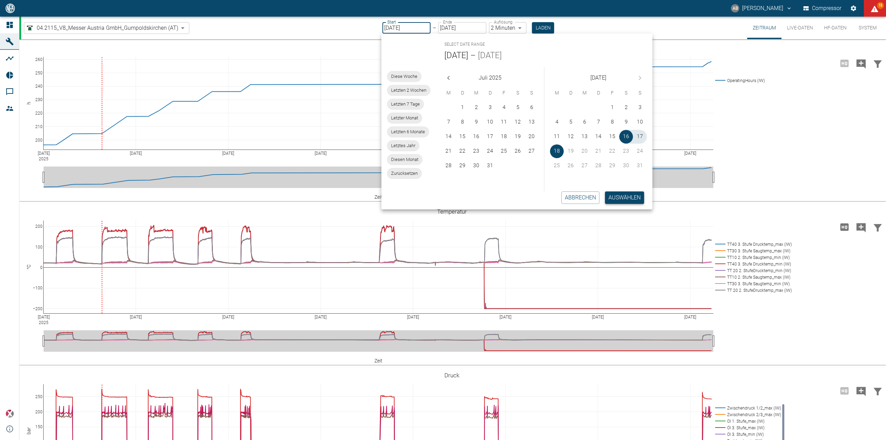
click at [622, 202] on button "Auswählen" at bounding box center [624, 197] width 39 height 12
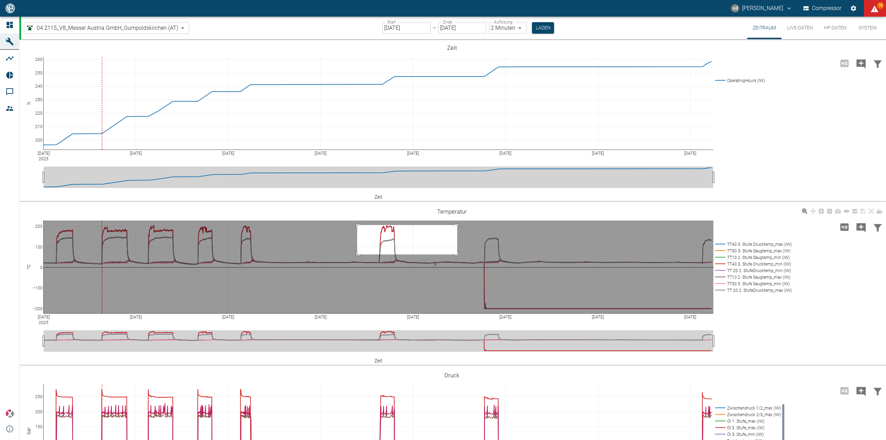
drag, startPoint x: 357, startPoint y: 225, endPoint x: 462, endPoint y: 259, distance: 110.4
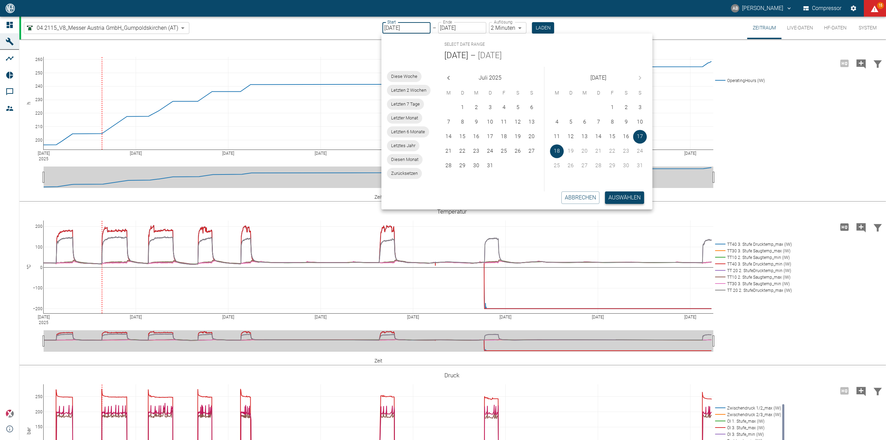
click at [614, 198] on button "Auswählen" at bounding box center [624, 197] width 39 height 12
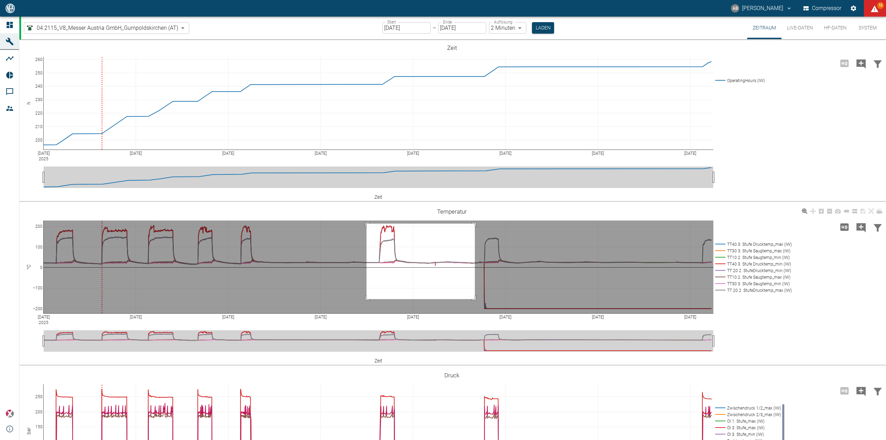
drag, startPoint x: 366, startPoint y: 223, endPoint x: 476, endPoint y: 300, distance: 133.9
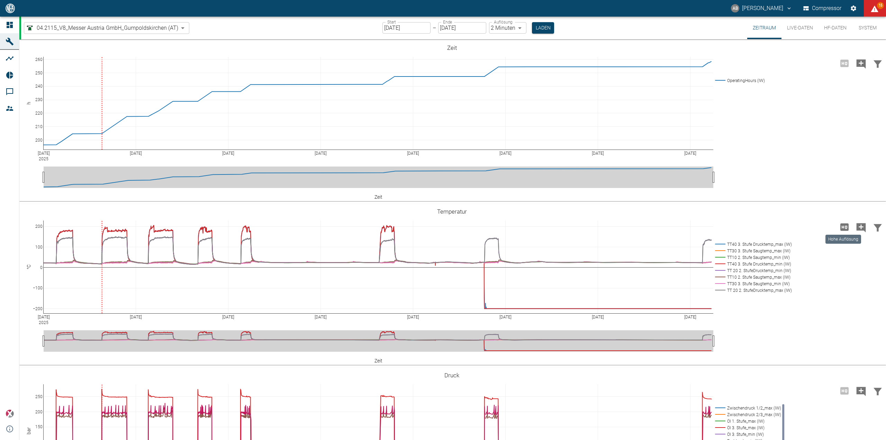
click at [840, 228] on icon "Hohe Auflösung" at bounding box center [844, 226] width 8 height 7
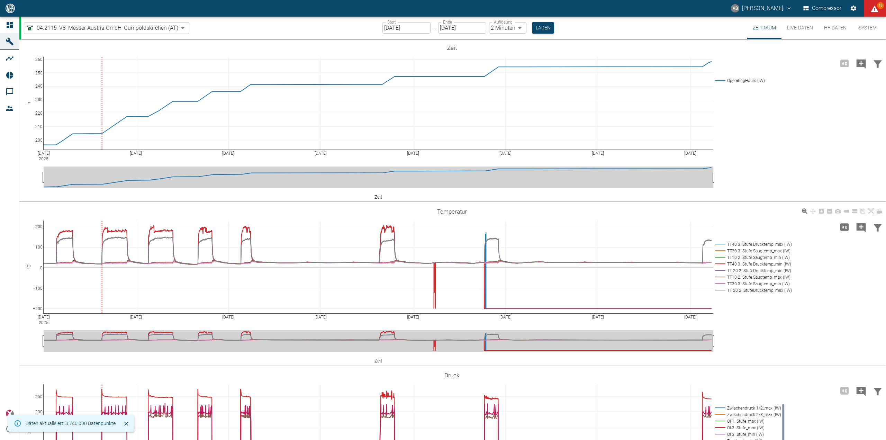
scroll to position [104, 0]
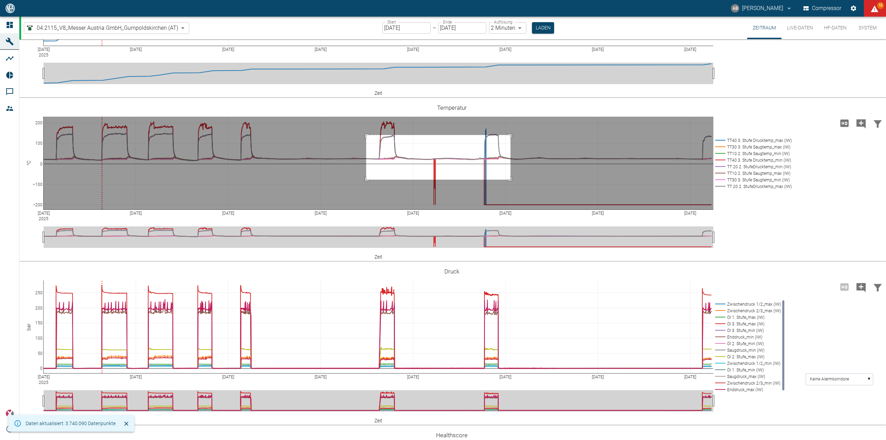
drag, startPoint x: 366, startPoint y: 135, endPoint x: 556, endPoint y: 184, distance: 196.4
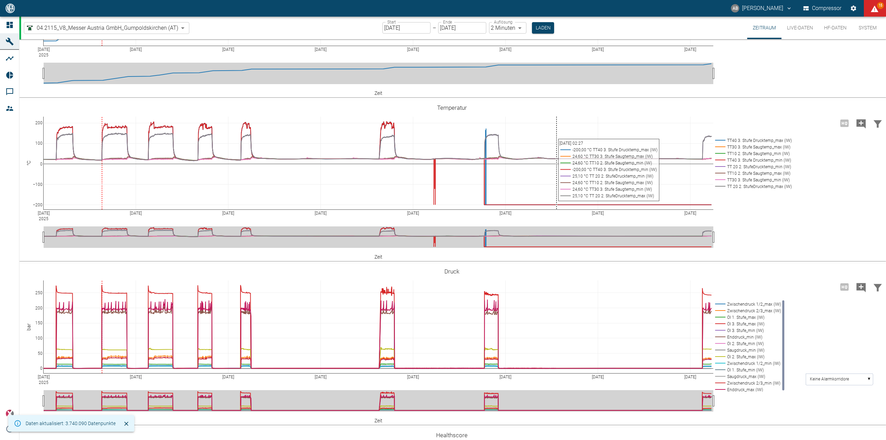
click at [389, 27] on input "17.08.2025" at bounding box center [406, 27] width 48 height 11
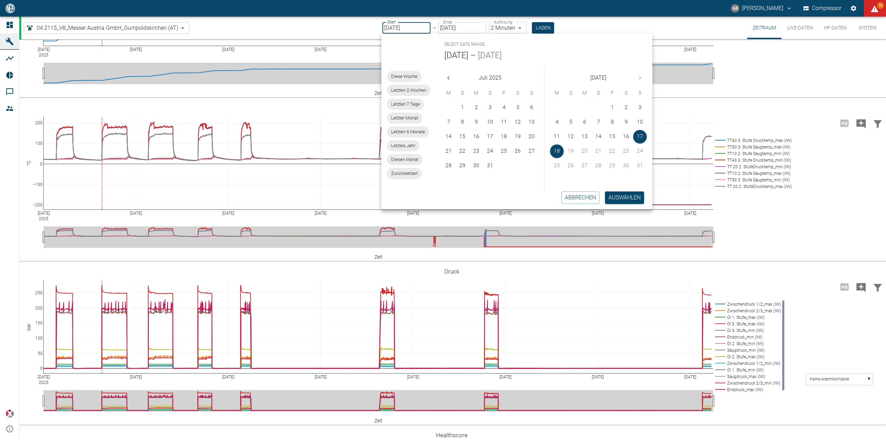
drag, startPoint x: 389, startPoint y: 29, endPoint x: 378, endPoint y: 30, distance: 10.8
click at [379, 29] on div "04.2115_V8_Messer Austria GmbH_Gumpoldskirchen (AT) 62df7942-7815-4ccf-a722-4ba…" at bounding box center [453, 28] width 864 height 22
type input "[DATE]"
click at [544, 28] on button "Laden" at bounding box center [543, 27] width 22 height 11
click at [620, 194] on button "Auswählen" at bounding box center [624, 197] width 39 height 12
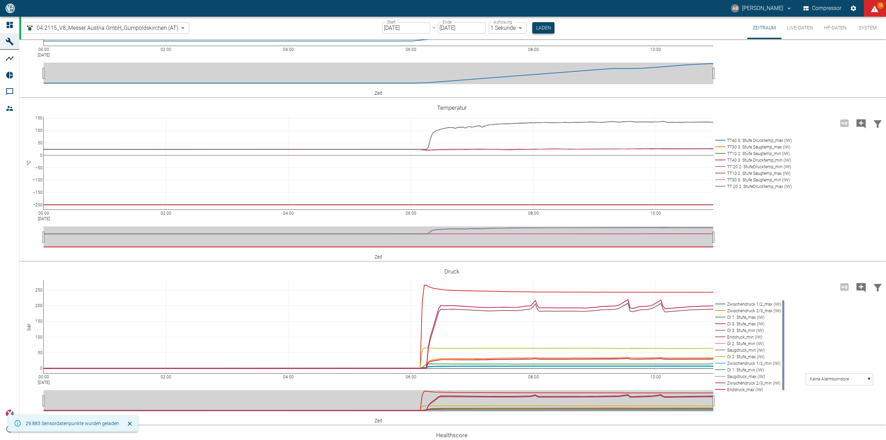
type input "2min"
click at [543, 25] on button "Laden" at bounding box center [543, 27] width 22 height 11
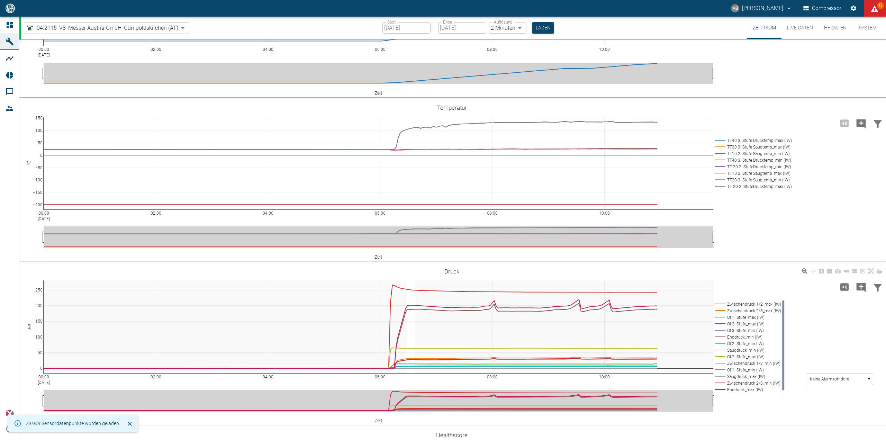
drag, startPoint x: 407, startPoint y: 297, endPoint x: 549, endPoint y: 336, distance: 147.5
drag, startPoint x: 418, startPoint y: 290, endPoint x: 570, endPoint y: 356, distance: 165.3
drag, startPoint x: 397, startPoint y: 338, endPoint x: 595, endPoint y: 397, distance: 206.8
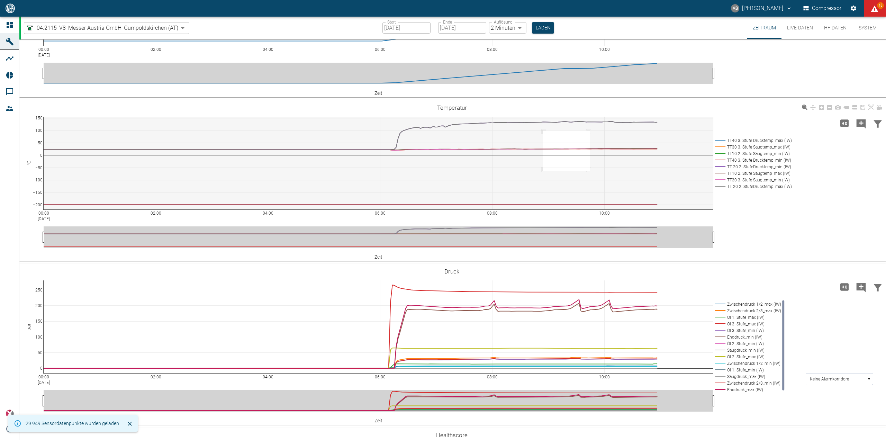
drag, startPoint x: 542, startPoint y: 130, endPoint x: 622, endPoint y: 198, distance: 103.8
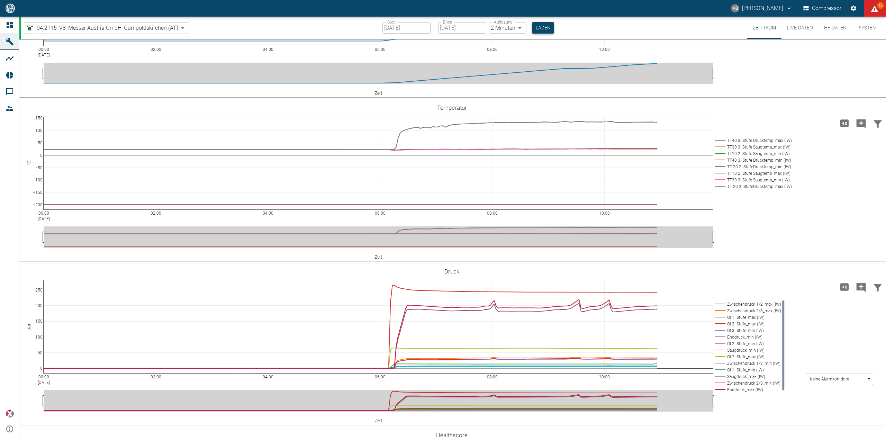
click at [544, 30] on button "Laden" at bounding box center [543, 27] width 22 height 11
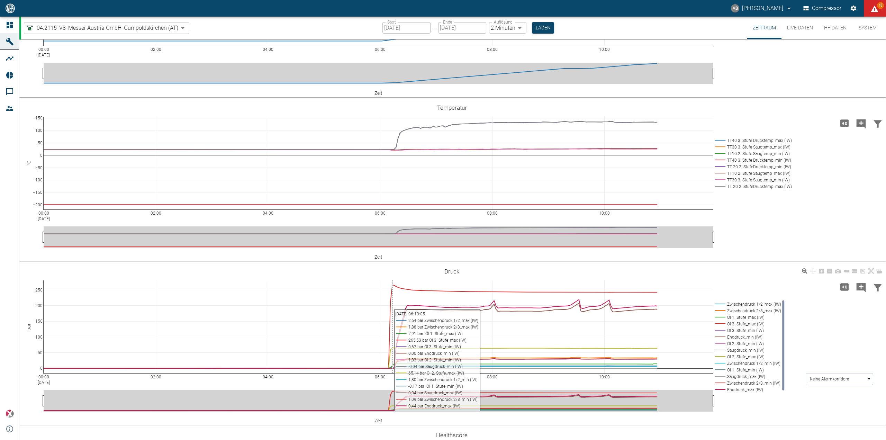
drag, startPoint x: 385, startPoint y: 279, endPoint x: 480, endPoint y: 314, distance: 101.0
click at [480, 314] on div "00:00 Aug 18, 2025 02:00 04:00 06:00 08:00 10:00 0 50 100 150 200 250 Zwischend…" at bounding box center [451, 344] width 864 height 156
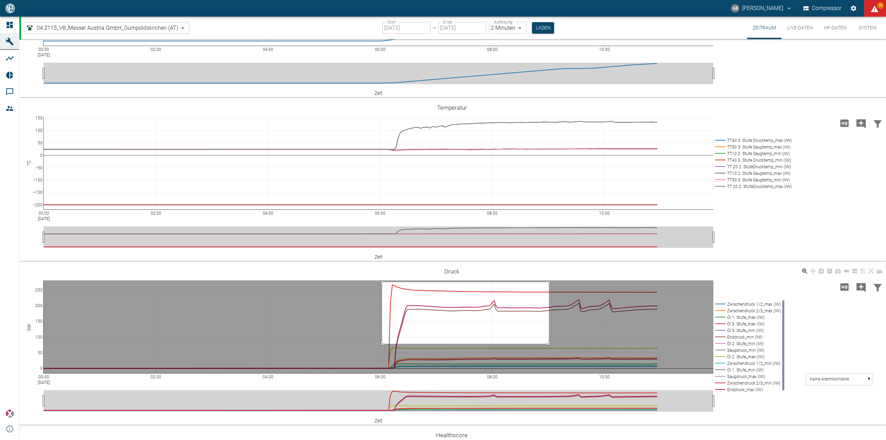
drag, startPoint x: 382, startPoint y: 282, endPoint x: 556, endPoint y: 348, distance: 186.3
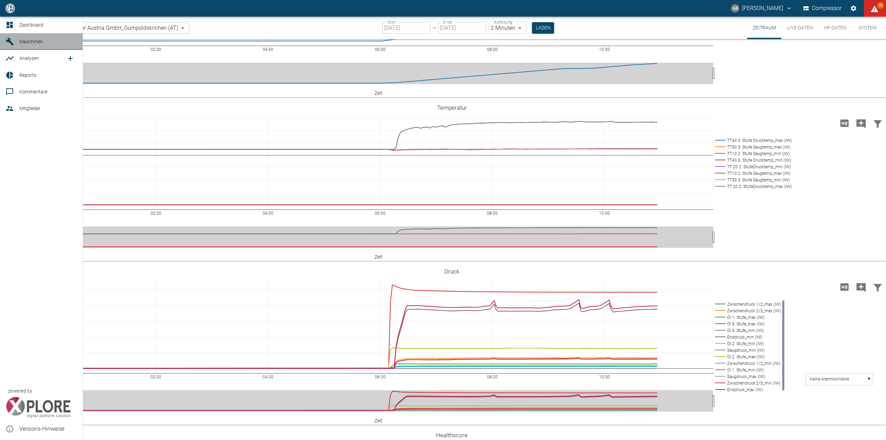
click at [20, 38] on span "Maschinen" at bounding box center [42, 41] width 47 height 8
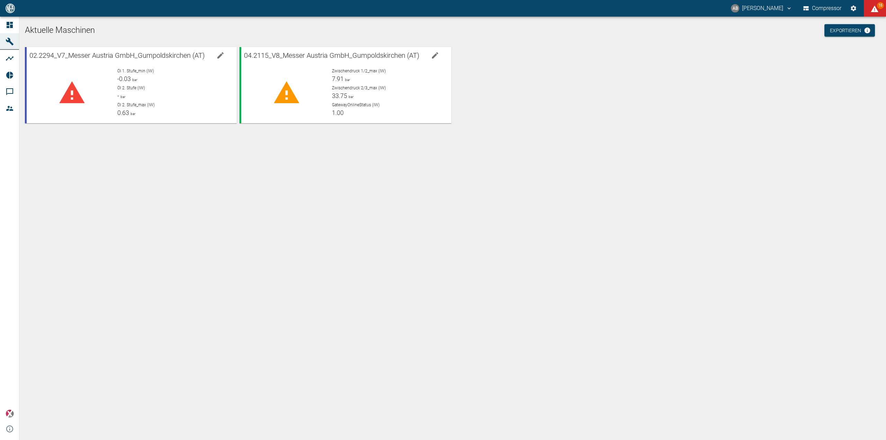
click at [336, 85] on p "Zwischendruck 2/3_max (IW)" at bounding box center [389, 88] width 114 height 6
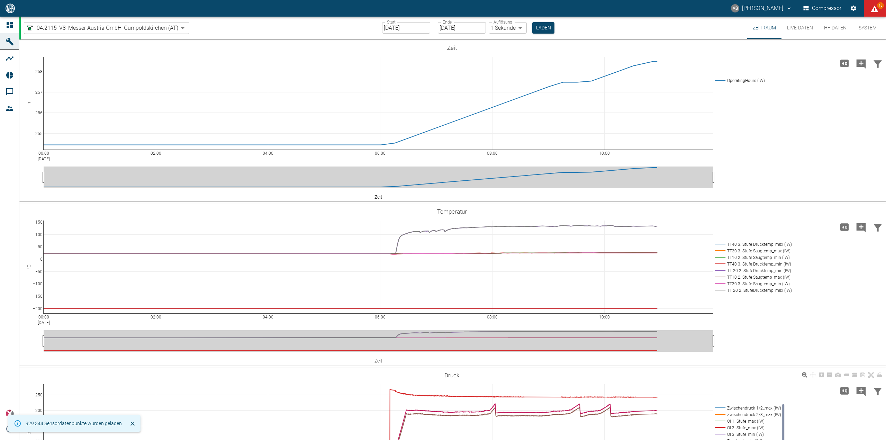
drag, startPoint x: 409, startPoint y: 388, endPoint x: 528, endPoint y: 424, distance: 124.5
click at [119, 28] on body "AB Andreas Brandstetter Compressor 15 Dashboard Maschinen Analysen Reports Komm…" at bounding box center [443, 220] width 886 height 440
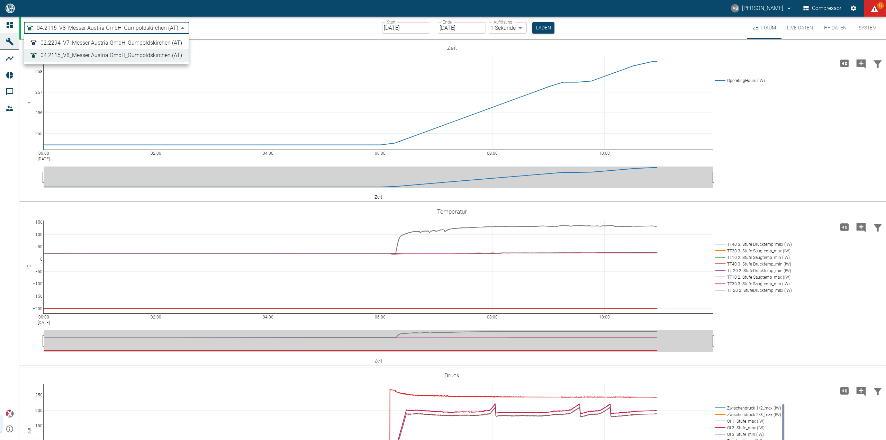
click at [111, 45] on span "02.2294_V7_Messer Austria GmbH_Gumpoldskirchen (AT)" at bounding box center [110, 43] width 141 height 8
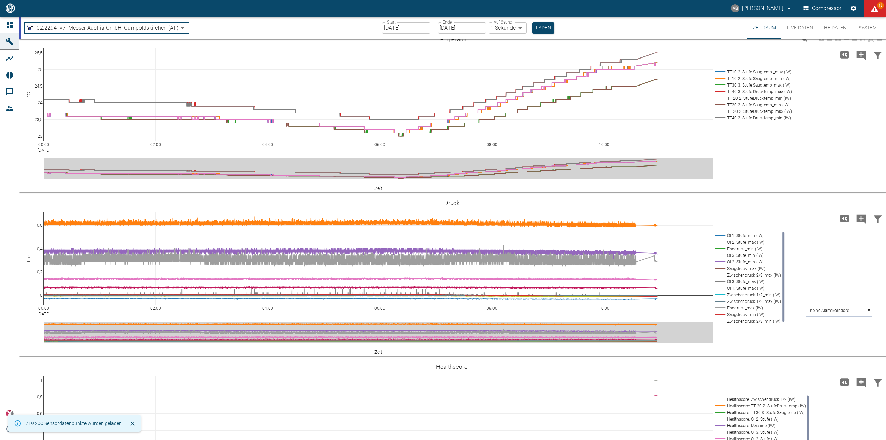
scroll to position [173, 0]
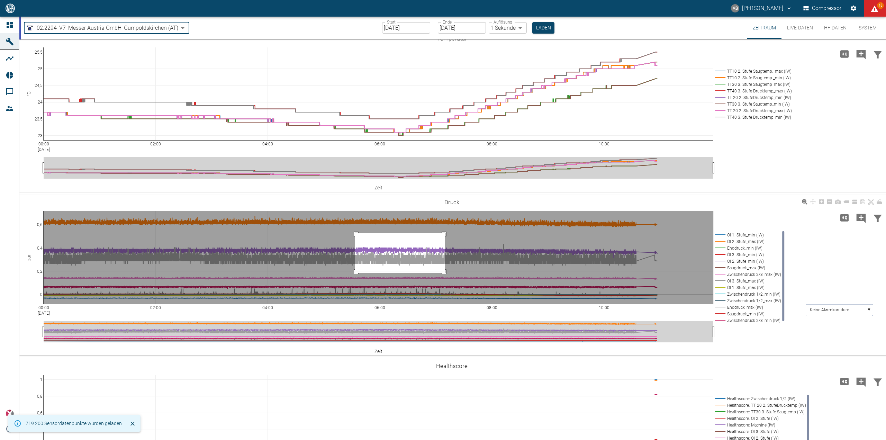
drag, startPoint x: 355, startPoint y: 233, endPoint x: 455, endPoint y: 275, distance: 108.8
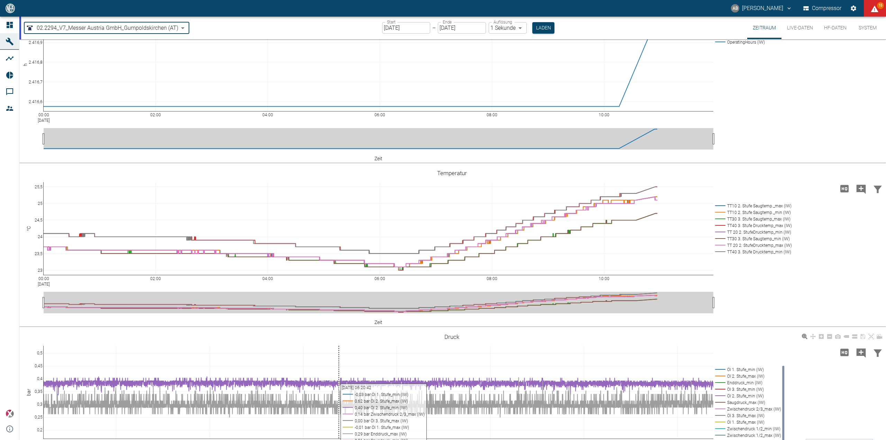
scroll to position [0, 0]
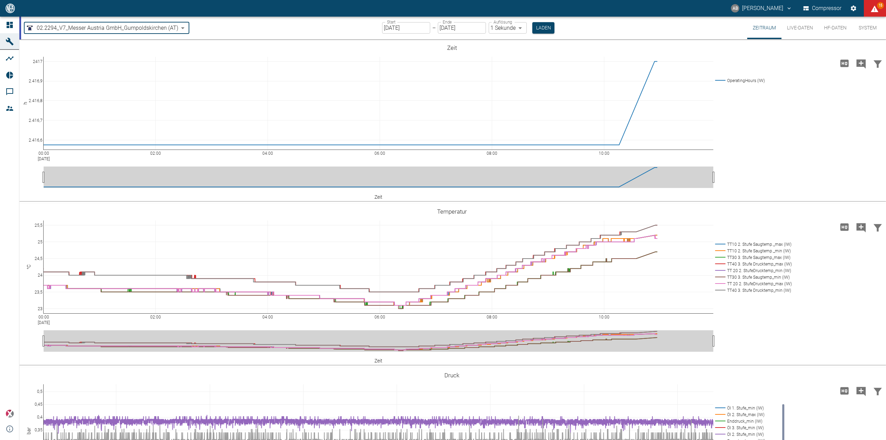
click at [862, 29] on button "System" at bounding box center [867, 28] width 31 height 22
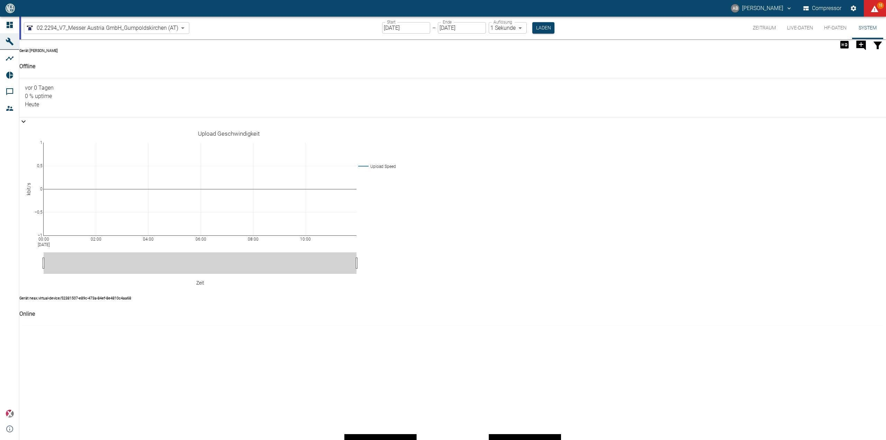
click at [835, 29] on button "HF-Daten" at bounding box center [835, 28] width 34 height 22
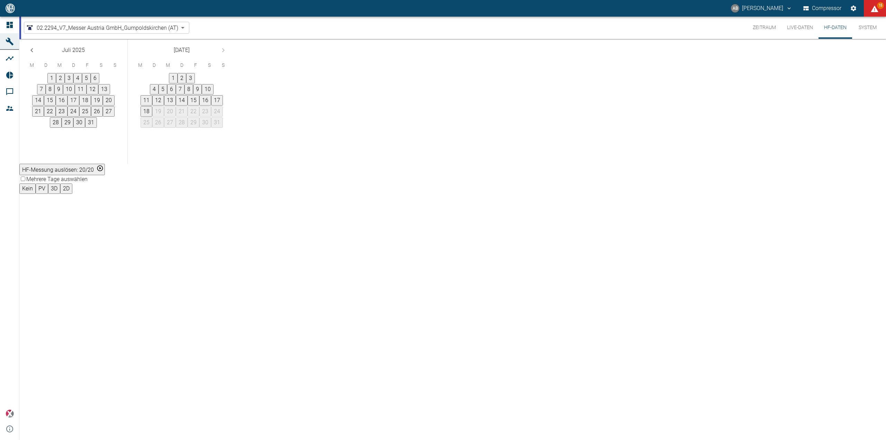
click at [33, 52] on icon "Previous month" at bounding box center [31, 50] width 2 height 4
click at [36, 54] on icon "Previous month" at bounding box center [32, 50] width 8 height 8
click at [184, 25] on body "AB Andreas Brandstetter Compressor 15 Dashboard Maschinen Analysen Reports Komm…" at bounding box center [443, 220] width 886 height 440
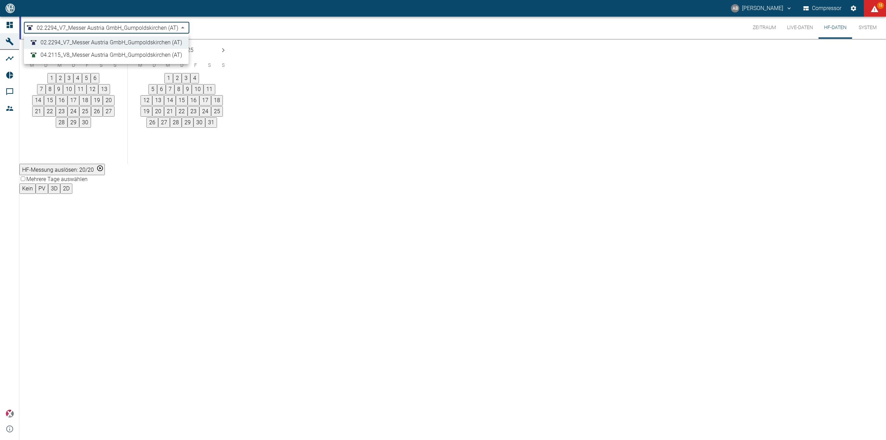
click at [157, 54] on span "04.2115_V8_Messer Austria GmbH_Gumpoldskirchen (AT)" at bounding box center [110, 55] width 141 height 8
type input "62df7942-7815-4ccf-a722-4ba74b721732"
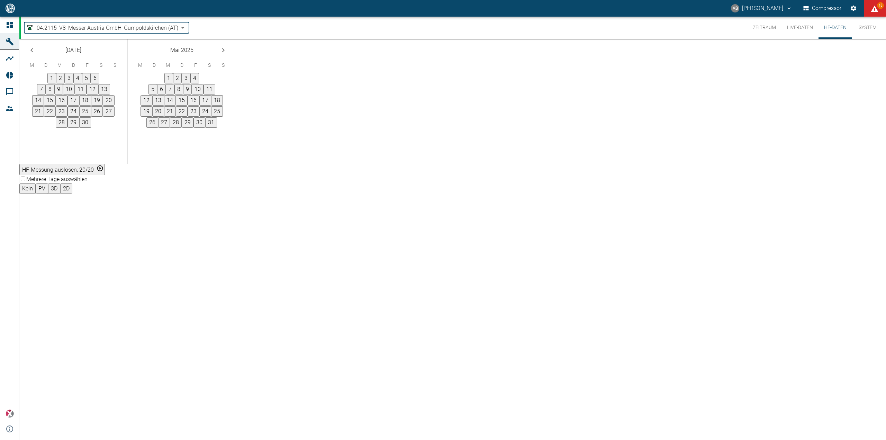
click at [227, 54] on icon "Next month" at bounding box center [223, 50] width 8 height 8
click at [167, 94] on button "5" at bounding box center [162, 89] width 9 height 10
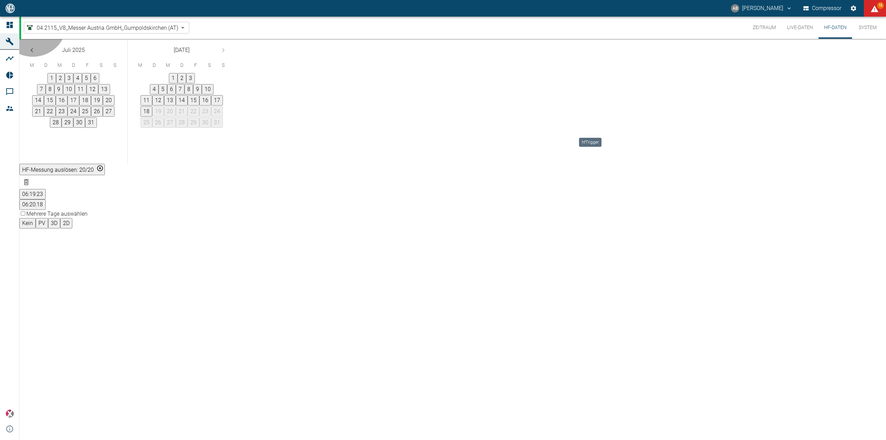
click at [46, 189] on button "06:19:23" at bounding box center [32, 194] width 26 height 10
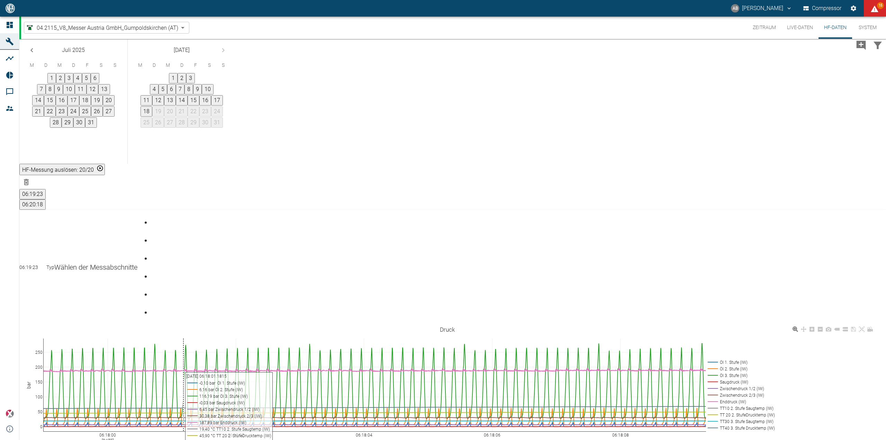
drag, startPoint x: 106, startPoint y: 218, endPoint x: 181, endPoint y: 274, distance: 93.2
click at [181, 324] on div "06:18:00 Aug 5, 2025 06:18:02 06:18:04 06:18:06 06:18:08 0 50 100 150 200 250 D…" at bounding box center [446, 402] width 855 height 156
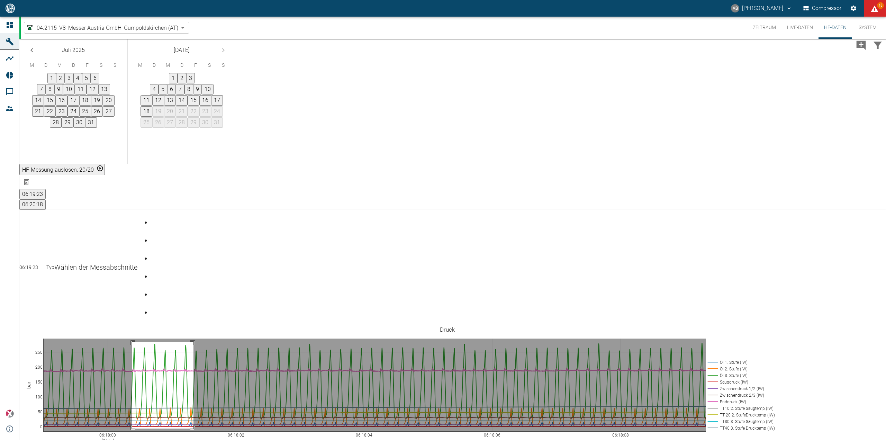
drag, startPoint x: 137, startPoint y: 223, endPoint x: 199, endPoint y: 310, distance: 106.4
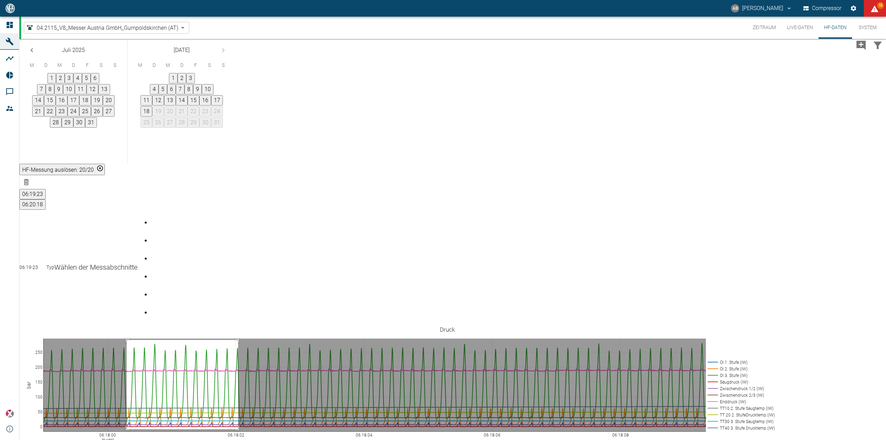
drag, startPoint x: 132, startPoint y: 221, endPoint x: 243, endPoint y: 310, distance: 142.2
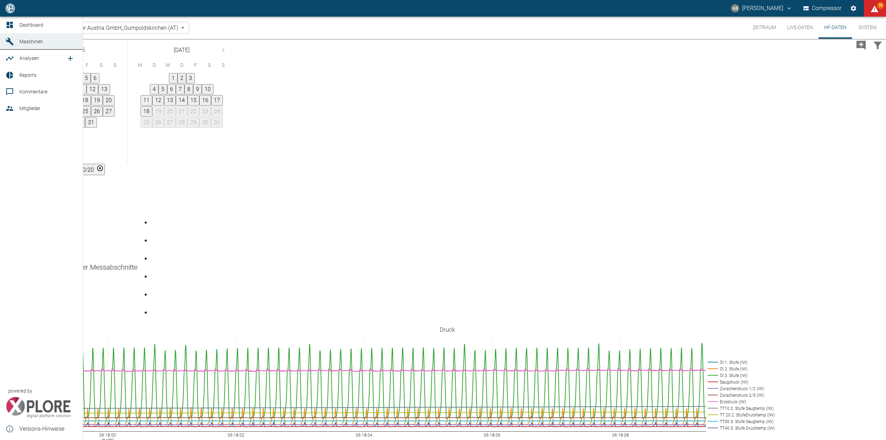
click at [17, 92] on link "Kommentare" at bounding box center [41, 91] width 83 height 17
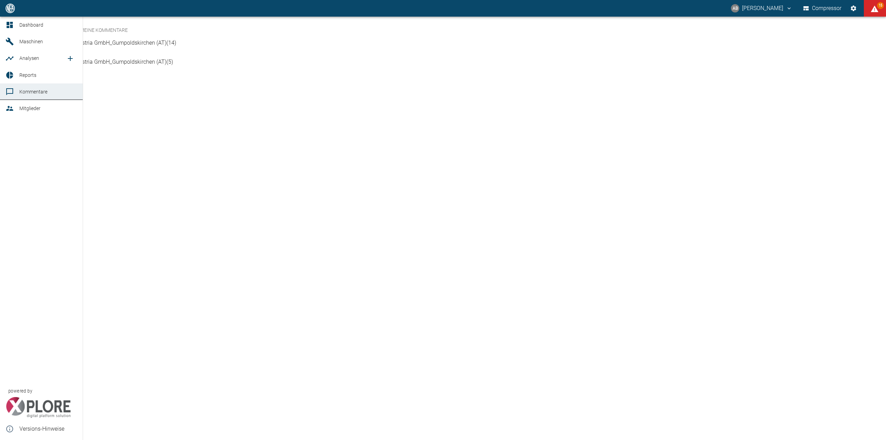
click at [19, 104] on span "Mitglieder" at bounding box center [48, 108] width 58 height 8
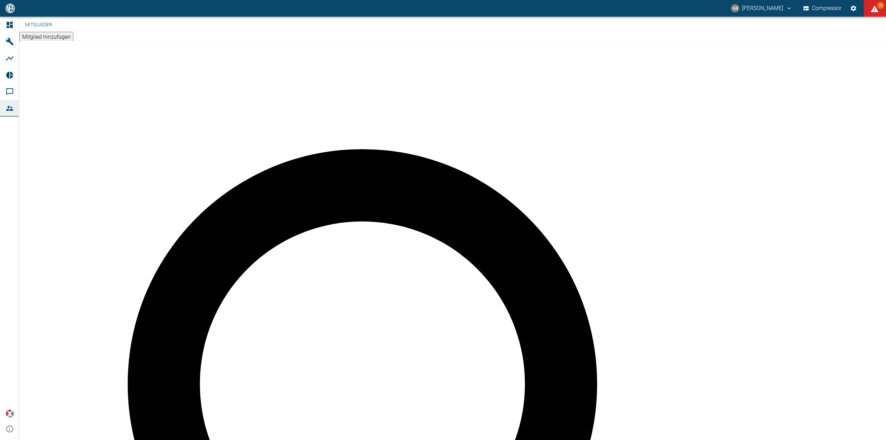
click at [849, 6] on button "Einstellungen" at bounding box center [853, 8] width 12 height 12
click at [33, 42] on span "Maschinen" at bounding box center [31, 42] width 24 height 6
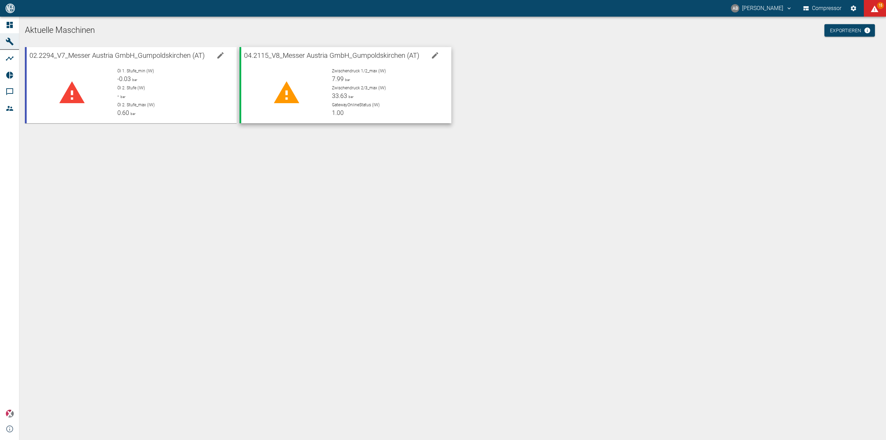
click at [272, 66] on div at bounding box center [283, 89] width 85 height 55
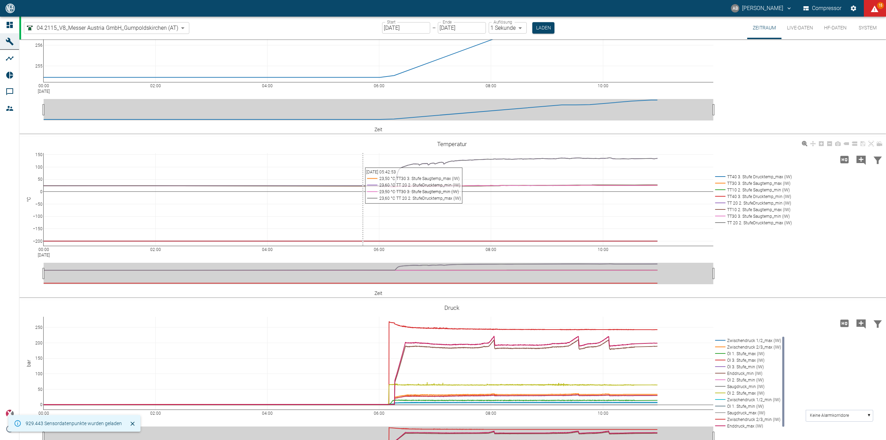
scroll to position [69, 0]
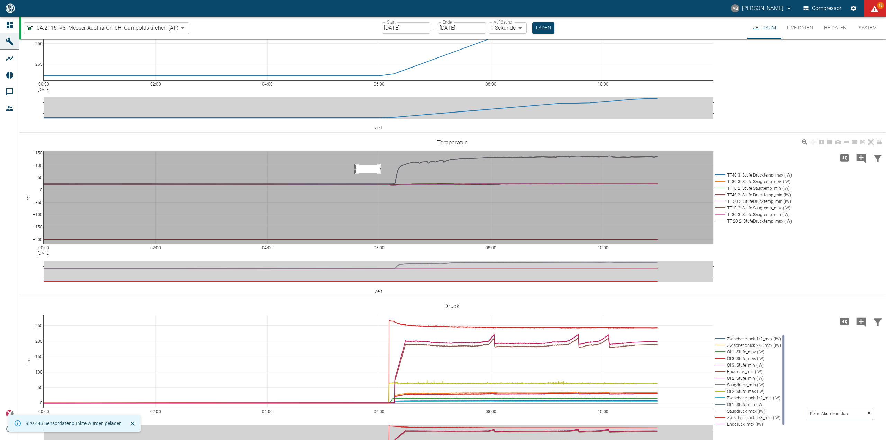
drag, startPoint x: 356, startPoint y: 165, endPoint x: 463, endPoint y: 215, distance: 118.8
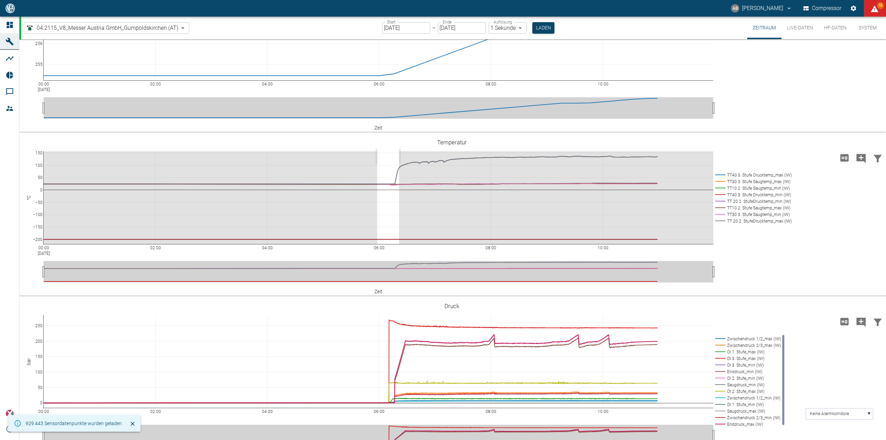
drag, startPoint x: 377, startPoint y: 156, endPoint x: 464, endPoint y: 203, distance: 99.1
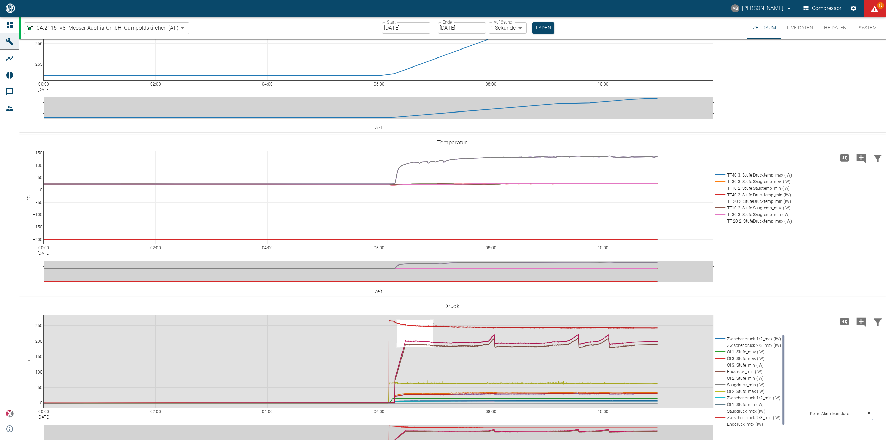
drag, startPoint x: 397, startPoint y: 320, endPoint x: 480, endPoint y: 373, distance: 98.9
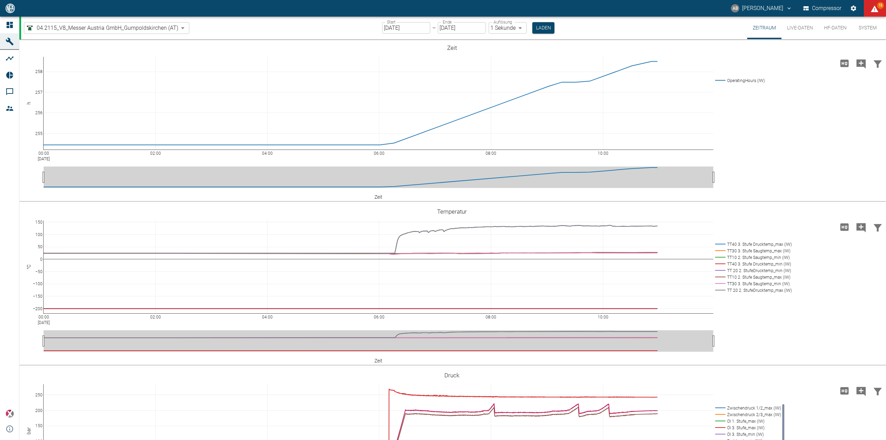
scroll to position [69, 0]
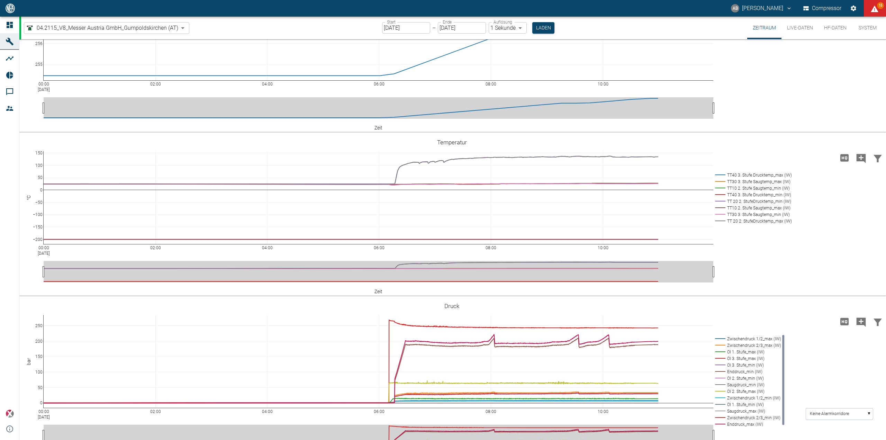
click at [124, 32] on body "AB Andreas Brandstetter Compressor 15 Dashboard Maschinen Analysen Reports Komm…" at bounding box center [443, 220] width 886 height 440
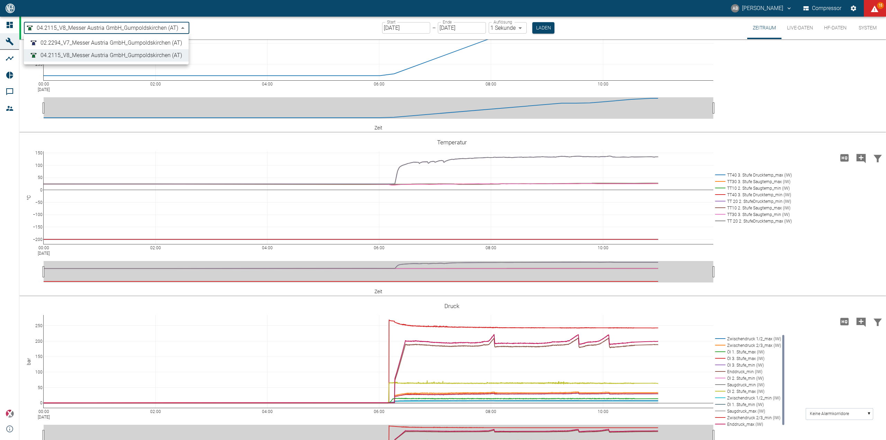
click at [105, 53] on span "04.2115_V8_Messer Austria GmbH_Gumpoldskirchen (AT)" at bounding box center [110, 55] width 141 height 8
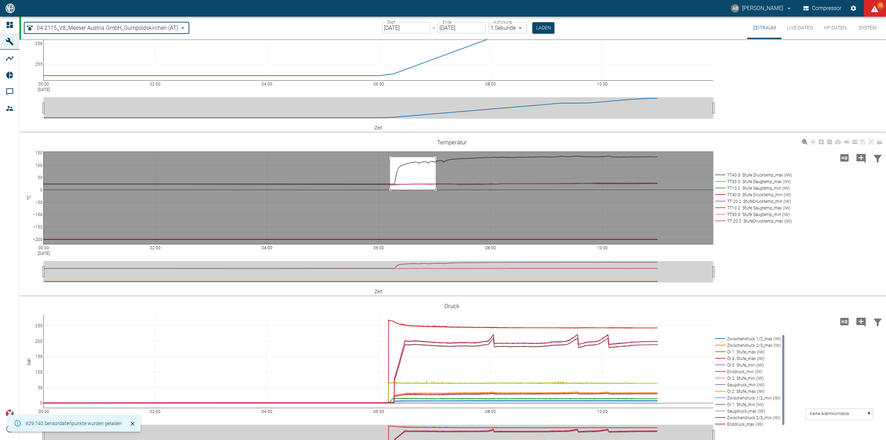
drag, startPoint x: 390, startPoint y: 157, endPoint x: 448, endPoint y: 198, distance: 71.0
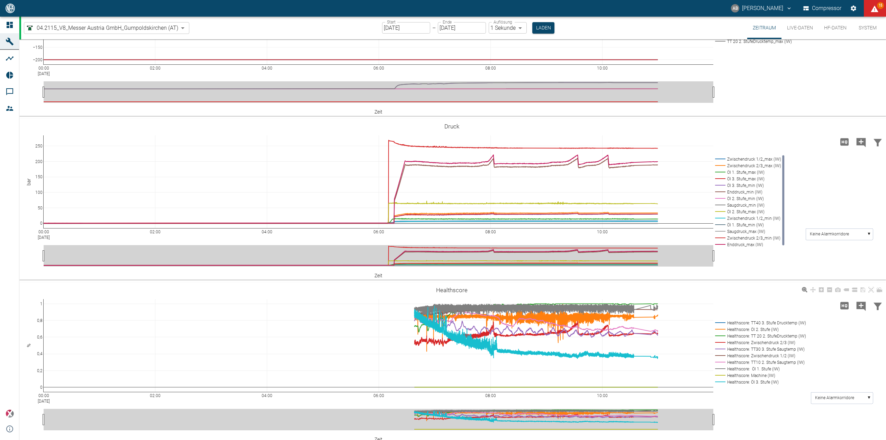
scroll to position [255, 0]
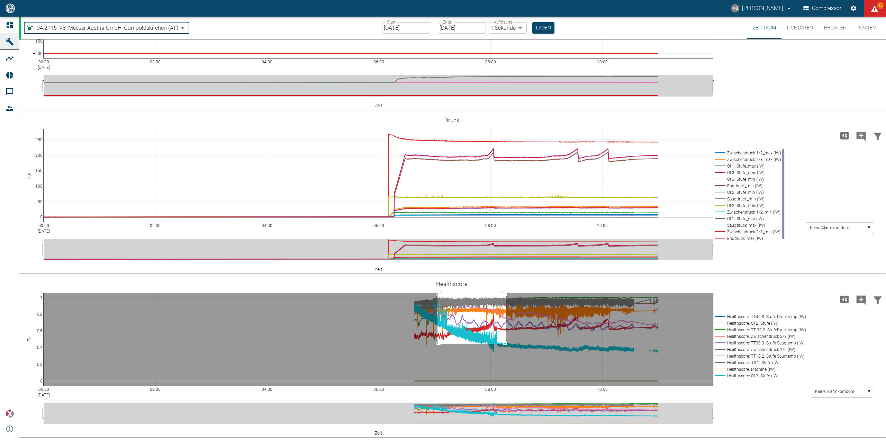
drag, startPoint x: 437, startPoint y: 293, endPoint x: 506, endPoint y: 343, distance: 85.1
drag, startPoint x: 444, startPoint y: 297, endPoint x: 505, endPoint y: 347, distance: 78.4
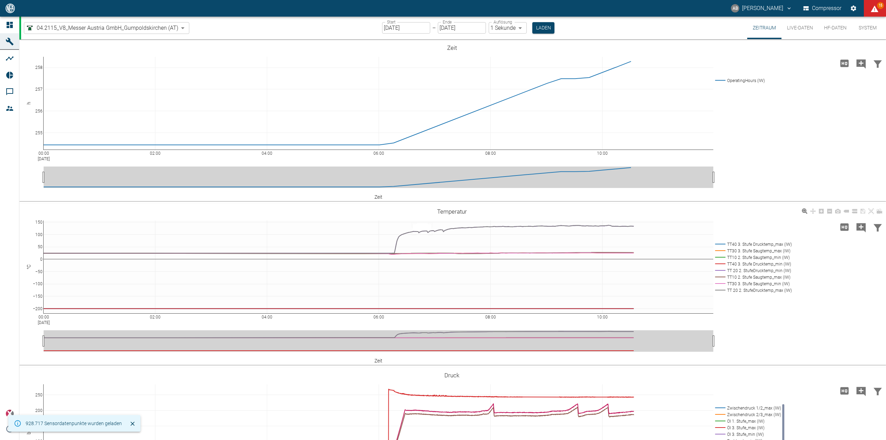
drag, startPoint x: 413, startPoint y: 224, endPoint x: 536, endPoint y: 277, distance: 134.4
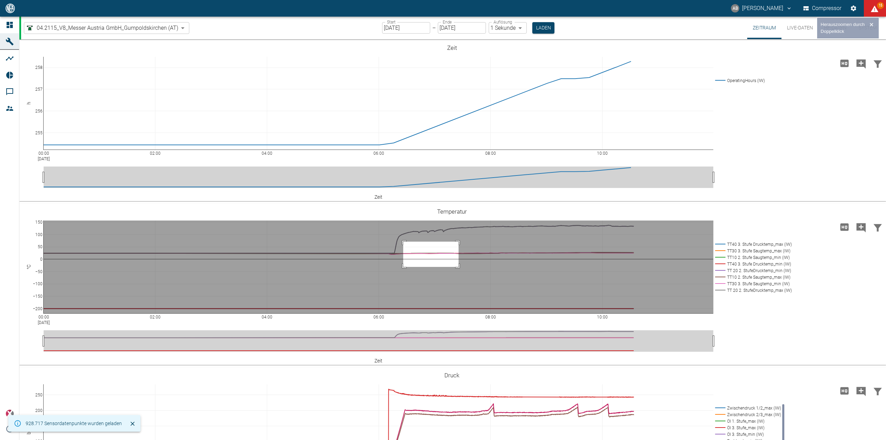
drag, startPoint x: 403, startPoint y: 241, endPoint x: 471, endPoint y: 267, distance: 72.7
drag, startPoint x: 391, startPoint y: 246, endPoint x: 494, endPoint y: 285, distance: 110.4
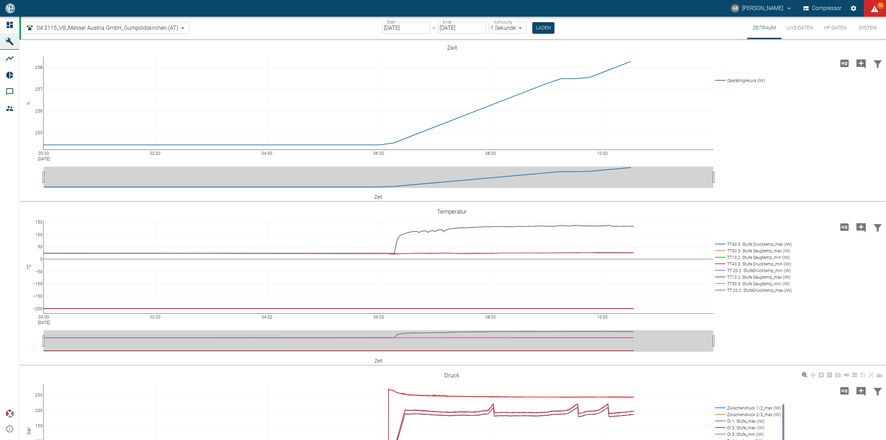
drag, startPoint x: 513, startPoint y: 388, endPoint x: 556, endPoint y: 421, distance: 54.0
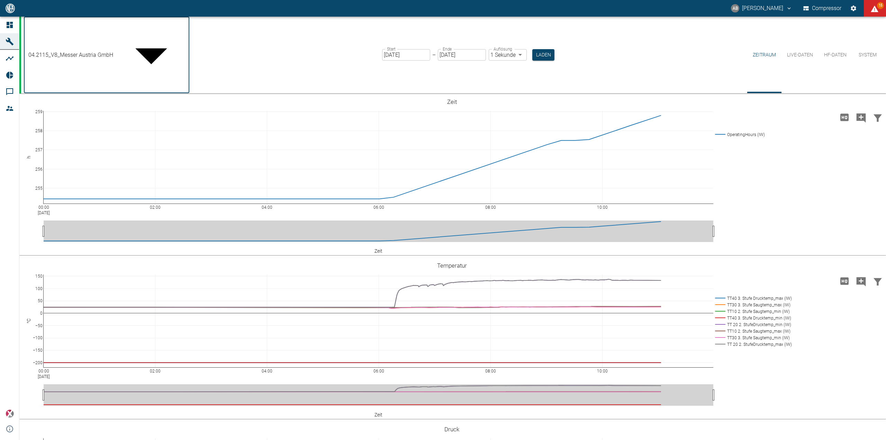
click at [56, 33] on body "AB [PERSON_NAME] Compressor 15 Dashboard Maschinen Analysen Reports Kommentare …" at bounding box center [443, 220] width 886 height 440
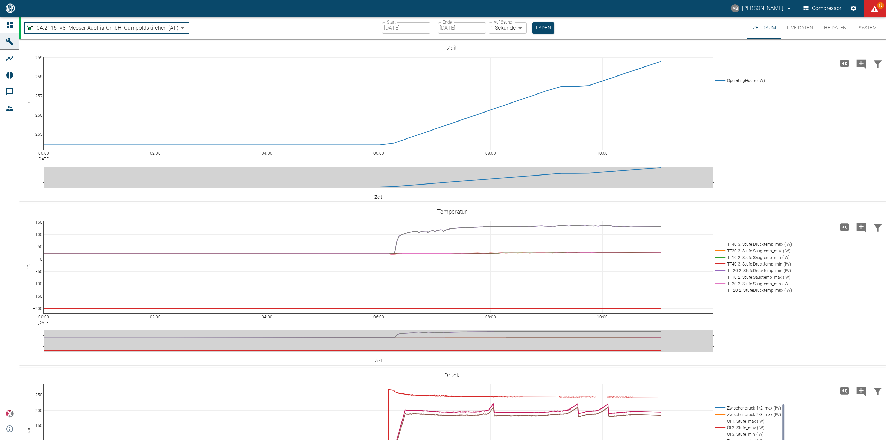
type input "52381507-e89c-473a-84ef-8e4810c4aa68"
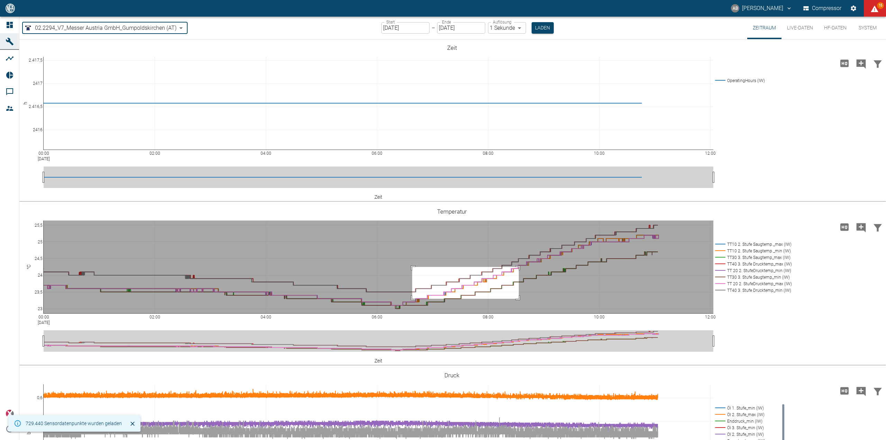
drag, startPoint x: 412, startPoint y: 267, endPoint x: 527, endPoint y: 301, distance: 120.1
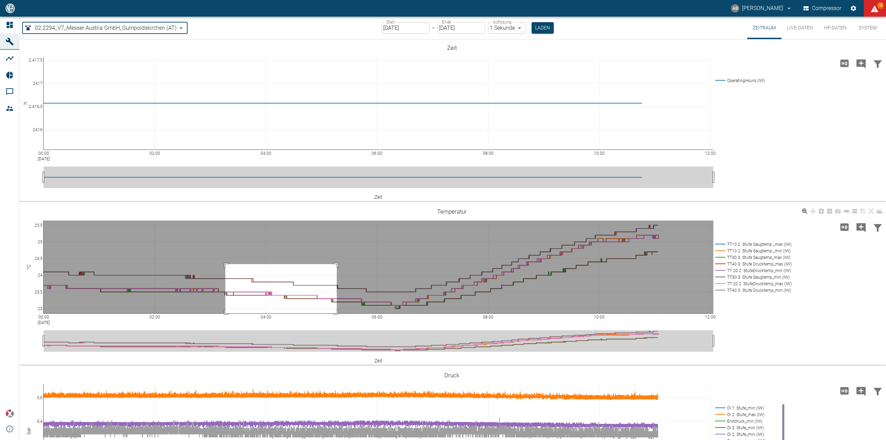
drag, startPoint x: 225, startPoint y: 264, endPoint x: 339, endPoint y: 319, distance: 126.7
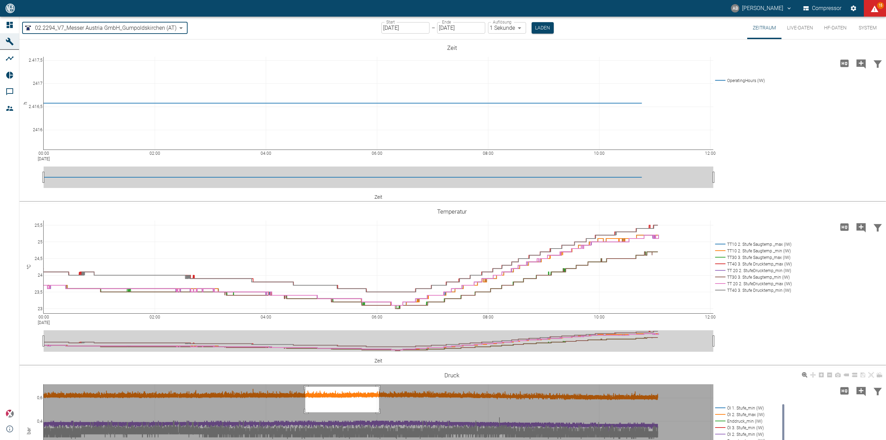
drag, startPoint x: 305, startPoint y: 386, endPoint x: 395, endPoint y: 423, distance: 97.4
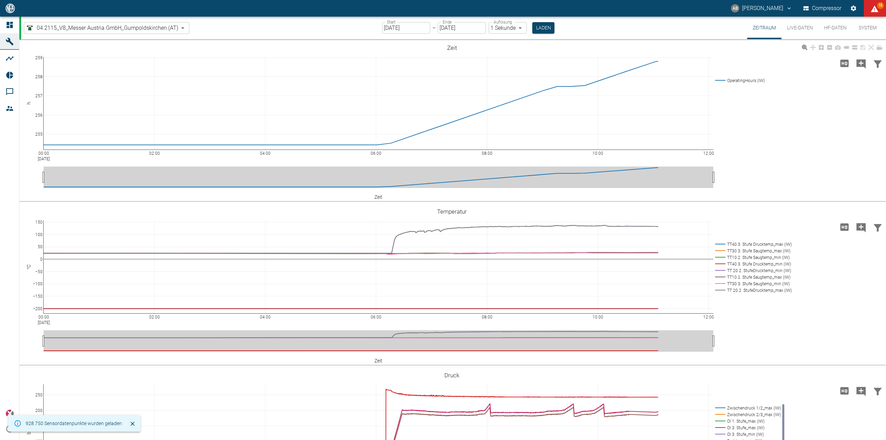
drag, startPoint x: 149, startPoint y: 195, endPoint x: 250, endPoint y: 190, distance: 101.5
click at [149, 195] on div "00:00 [DATE] 02:00 04:00 06:00 08:00 10:00 12:00 255 256 257 258 259 OperatingH…" at bounding box center [451, 121] width 864 height 156
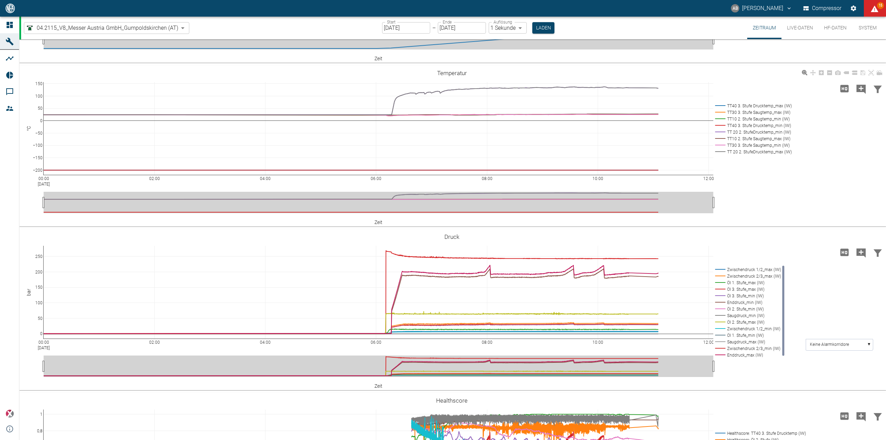
scroll to position [255, 0]
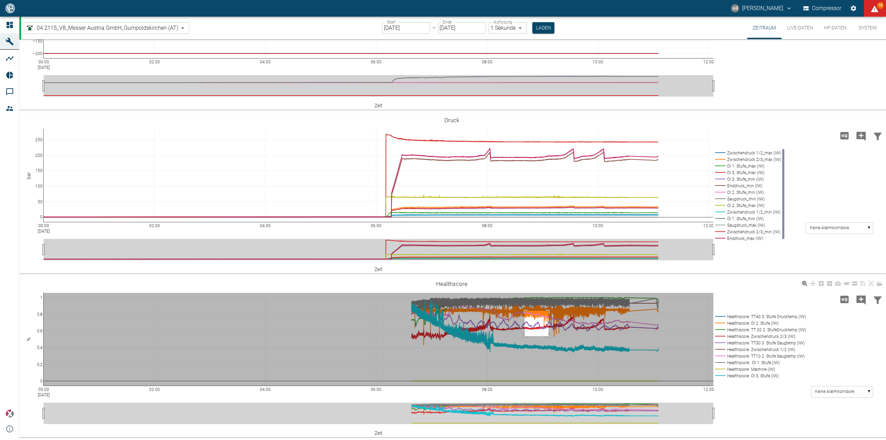
drag, startPoint x: 524, startPoint y: 311, endPoint x: 553, endPoint y: 347, distance: 46.6
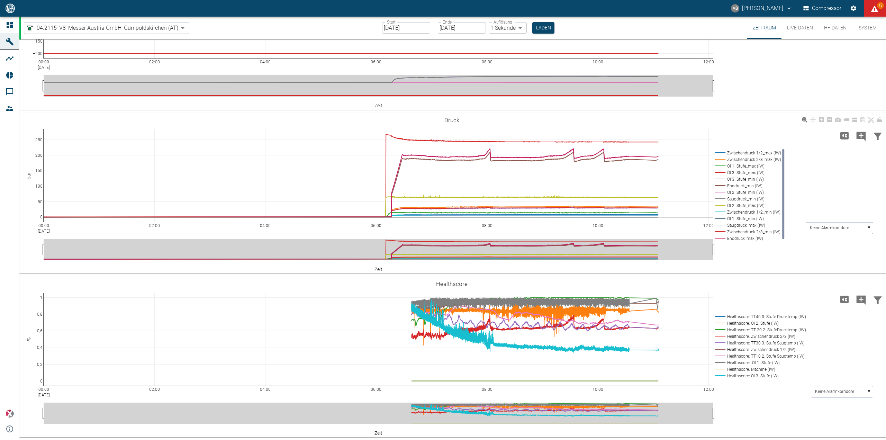
drag, startPoint x: 508, startPoint y: 191, endPoint x: 589, endPoint y: 248, distance: 99.5
click at [842, 221] on div "00:00 [DATE] 02:00 04:00 06:00 08:00 10:00 12:00 0 50 100 150 200 250 Zwischend…" at bounding box center [451, 193] width 864 height 156
click at [848, 223] on rect at bounding box center [838, 227] width 67 height 11
click at [850, 253] on text "Zwischendruck 1/2_max (IW)" at bounding box center [836, 252] width 54 height 5
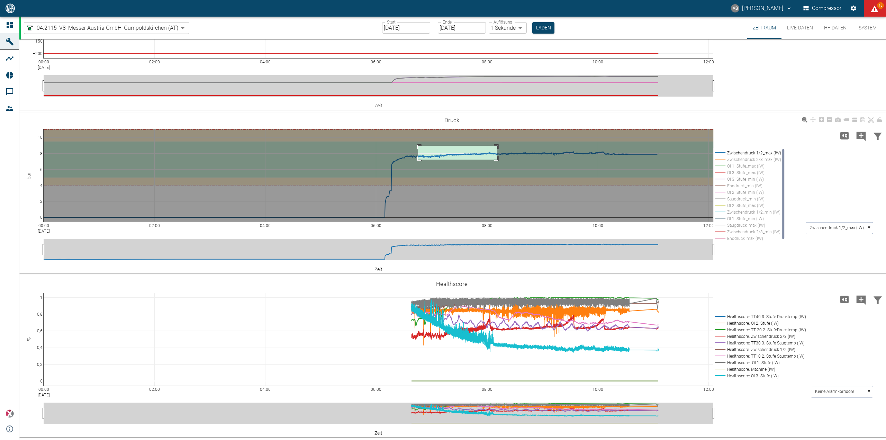
drag, startPoint x: 418, startPoint y: 146, endPoint x: 499, endPoint y: 162, distance: 83.2
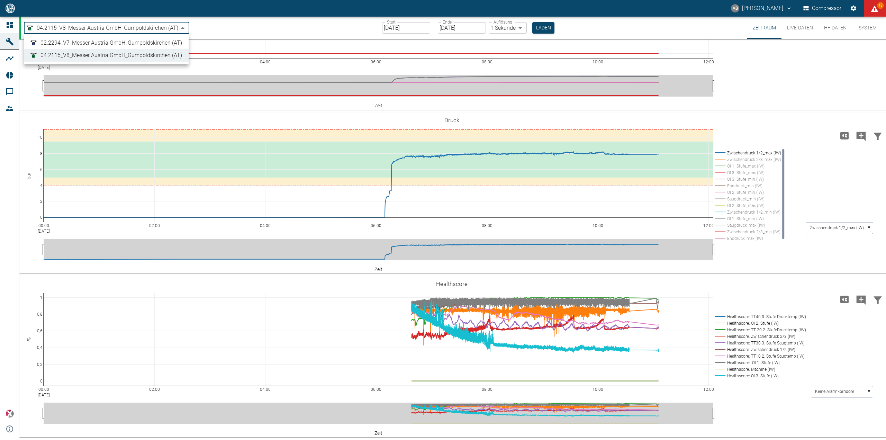
click at [121, 27] on body "AB [PERSON_NAME] Compressor 15 Dashboard Maschinen Analysen Reports Kommentare …" at bounding box center [443, 220] width 886 height 440
click at [110, 46] on span "02.2294_V7_Messer Austria GmbH_Gumpoldskirchen (AT)" at bounding box center [110, 43] width 141 height 8
type input "52381507-e89c-473a-84ef-8e4810c4aa68"
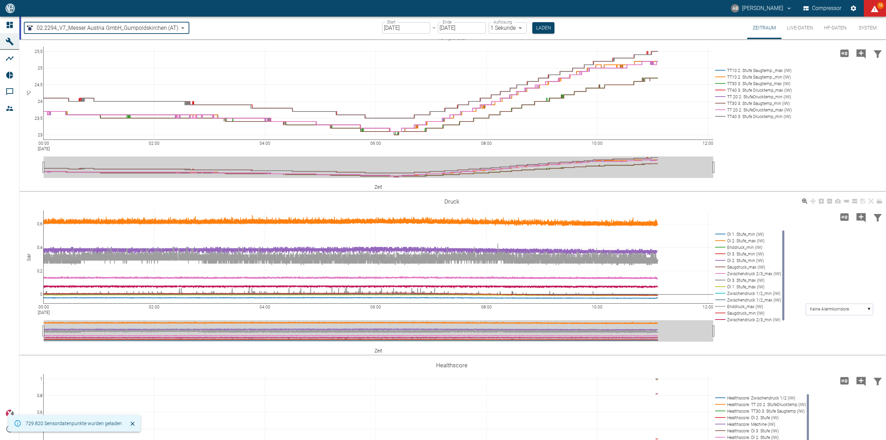
scroll to position [255, 0]
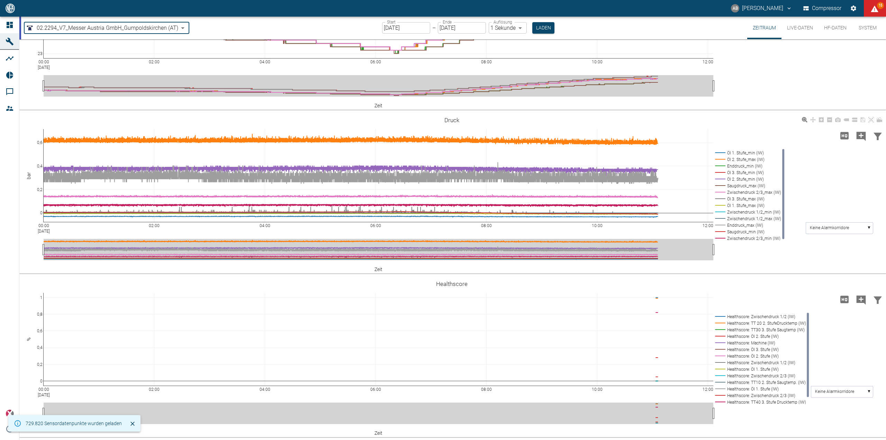
drag, startPoint x: 855, startPoint y: 221, endPoint x: 854, endPoint y: 229, distance: 7.6
click at [854, 222] on div "00:00 [DATE] 02:00 04:00 06:00 08:00 10:00 12:00 0 0,2 0,4 0,6 Öl 1. Stufe_min …" at bounding box center [451, 193] width 864 height 156
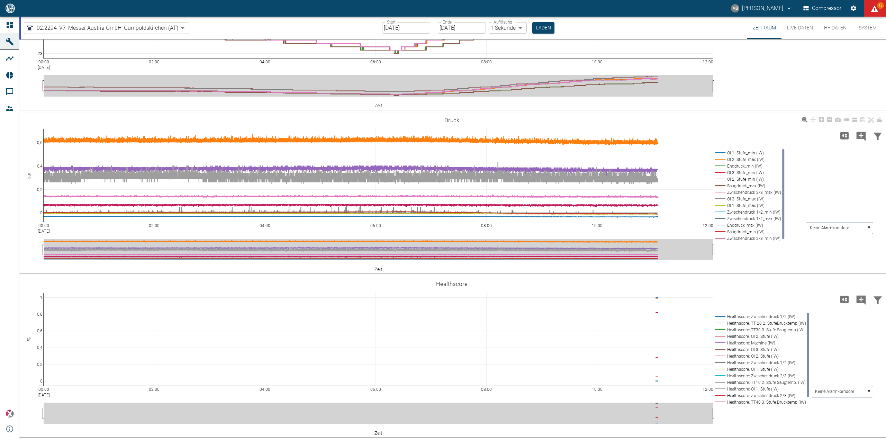
click at [855, 229] on rect at bounding box center [838, 227] width 67 height 11
click at [837, 252] on text "Öl 1. Stufe_min (IW)" at bounding box center [827, 252] width 37 height 5
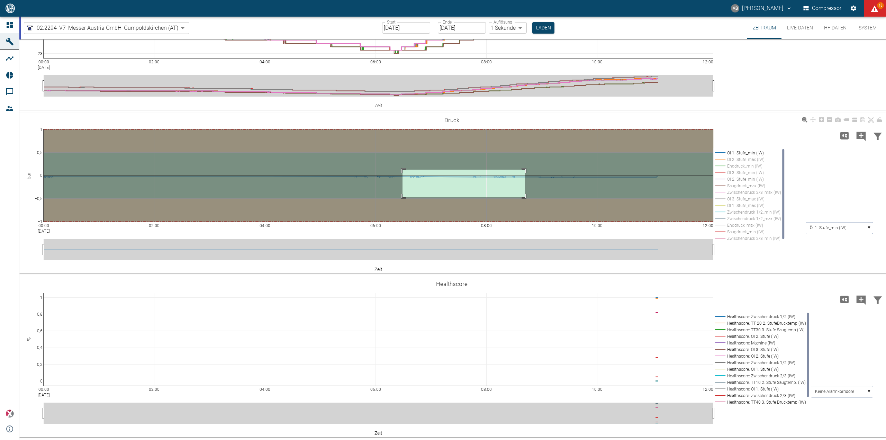
drag, startPoint x: 402, startPoint y: 169, endPoint x: 525, endPoint y: 197, distance: 126.2
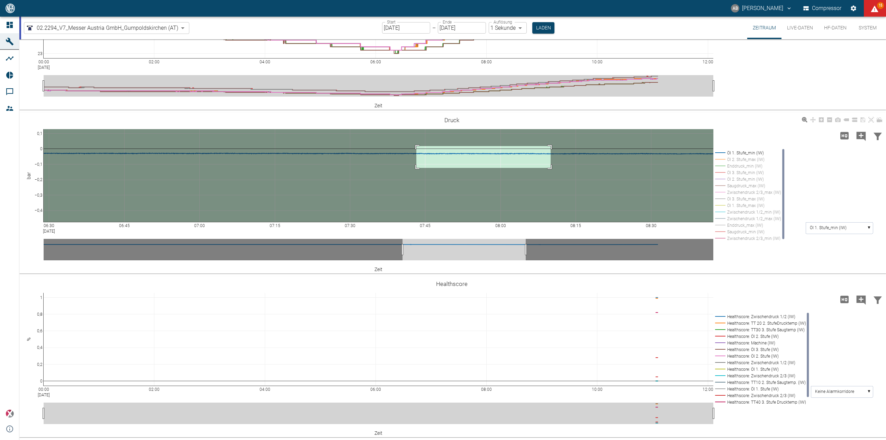
drag, startPoint x: 416, startPoint y: 146, endPoint x: 557, endPoint y: 168, distance: 142.5
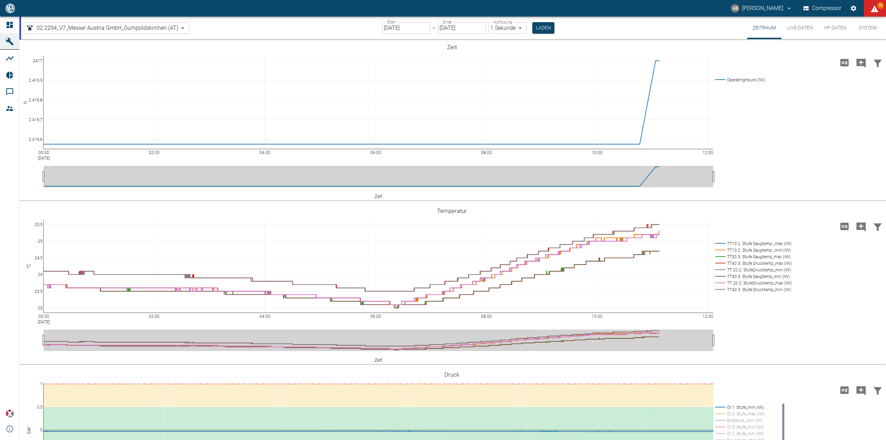
scroll to position [0, 0]
click at [769, 5] on button "AB [PERSON_NAME]" at bounding box center [761, 8] width 63 height 12
click at [11, 57] on div at bounding box center [443, 220] width 886 height 440
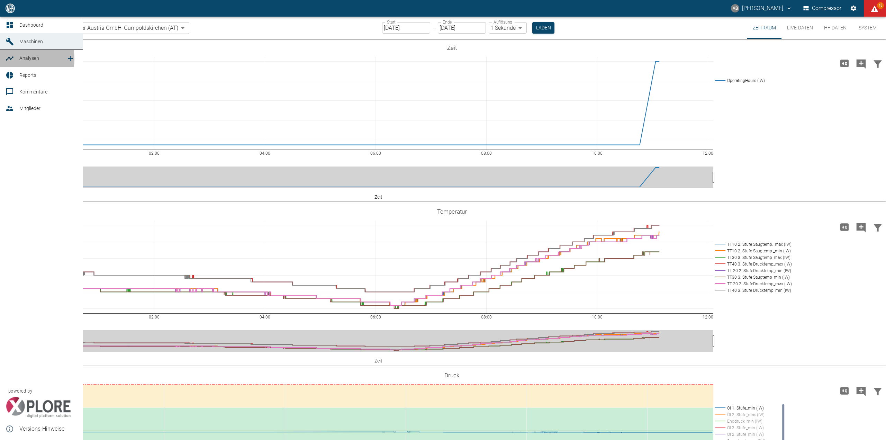
click at [8, 59] on icon at bounding box center [10, 58] width 8 height 8
